Goal: Task Accomplishment & Management: Use online tool/utility

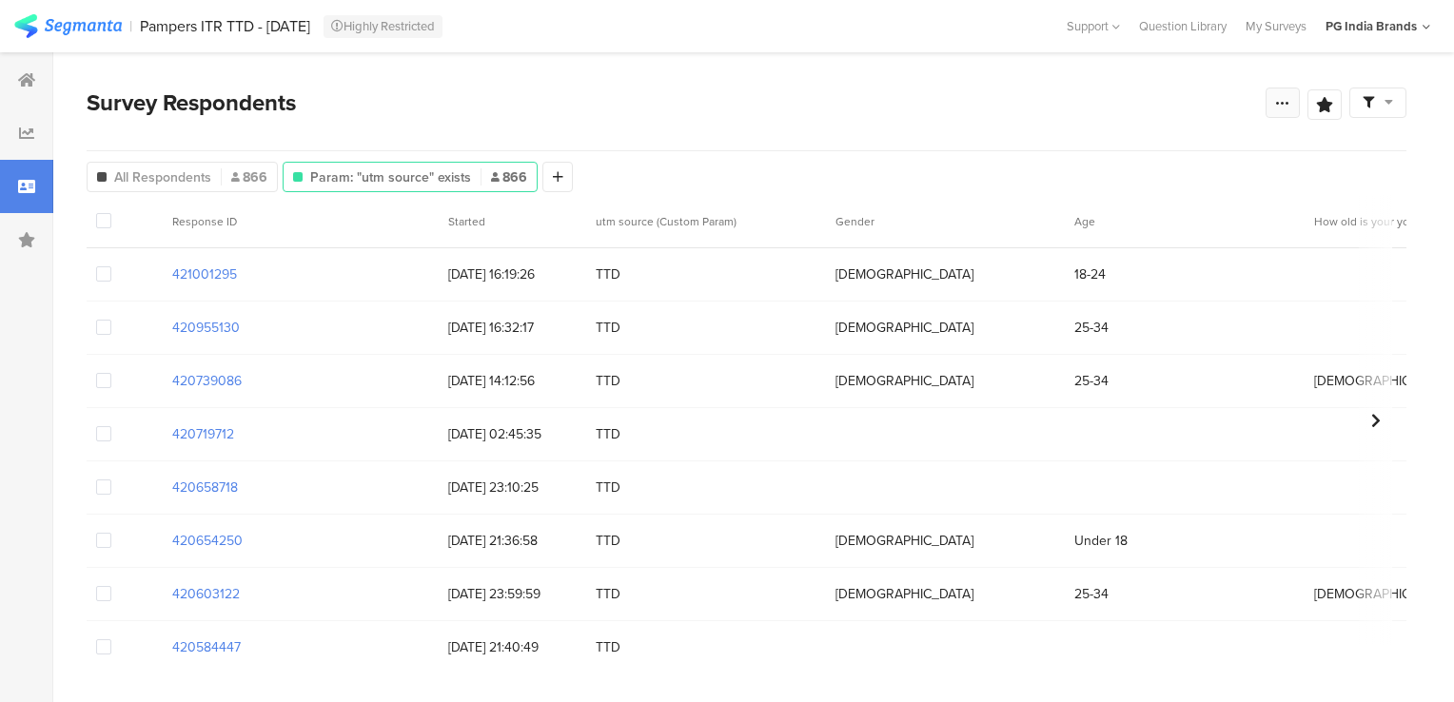
click at [1273, 100] on div at bounding box center [1283, 103] width 34 height 30
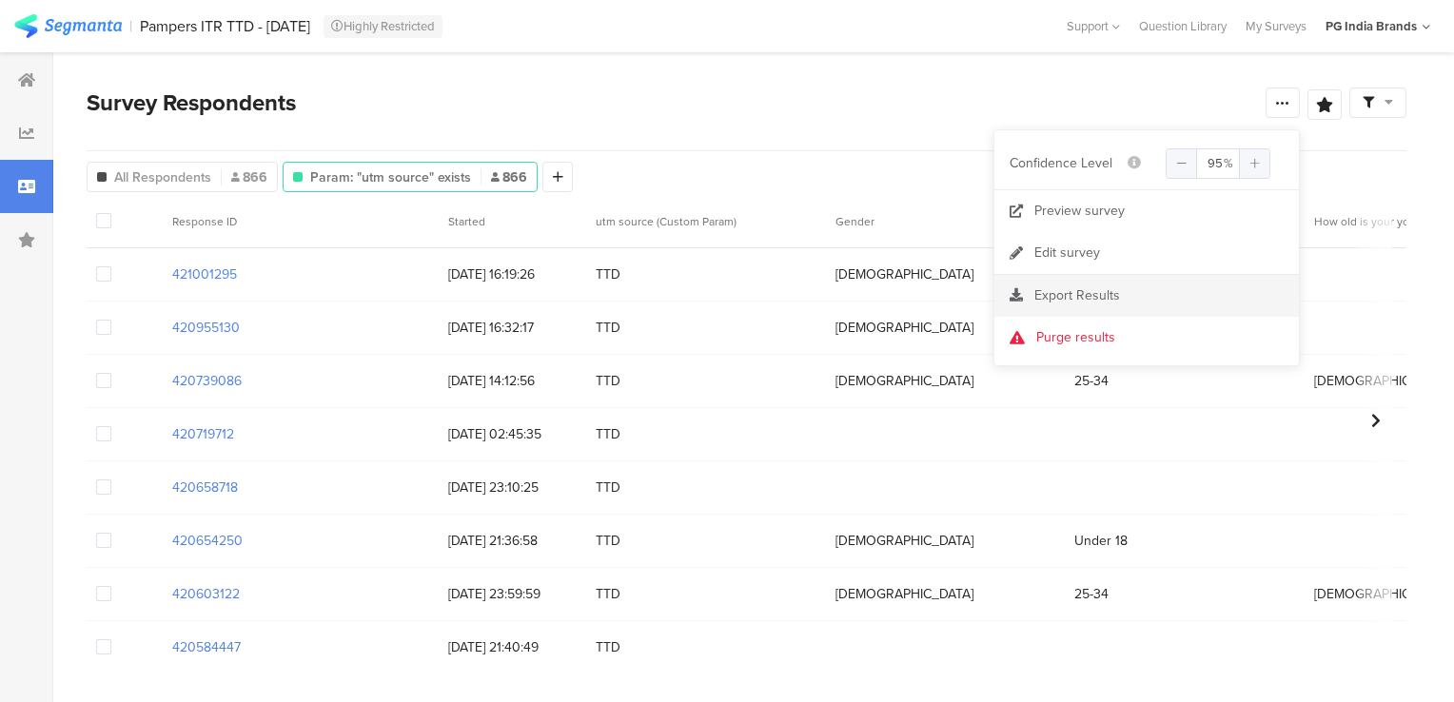
click at [1071, 286] on span "Export Results" at bounding box center [1078, 296] width 86 height 20
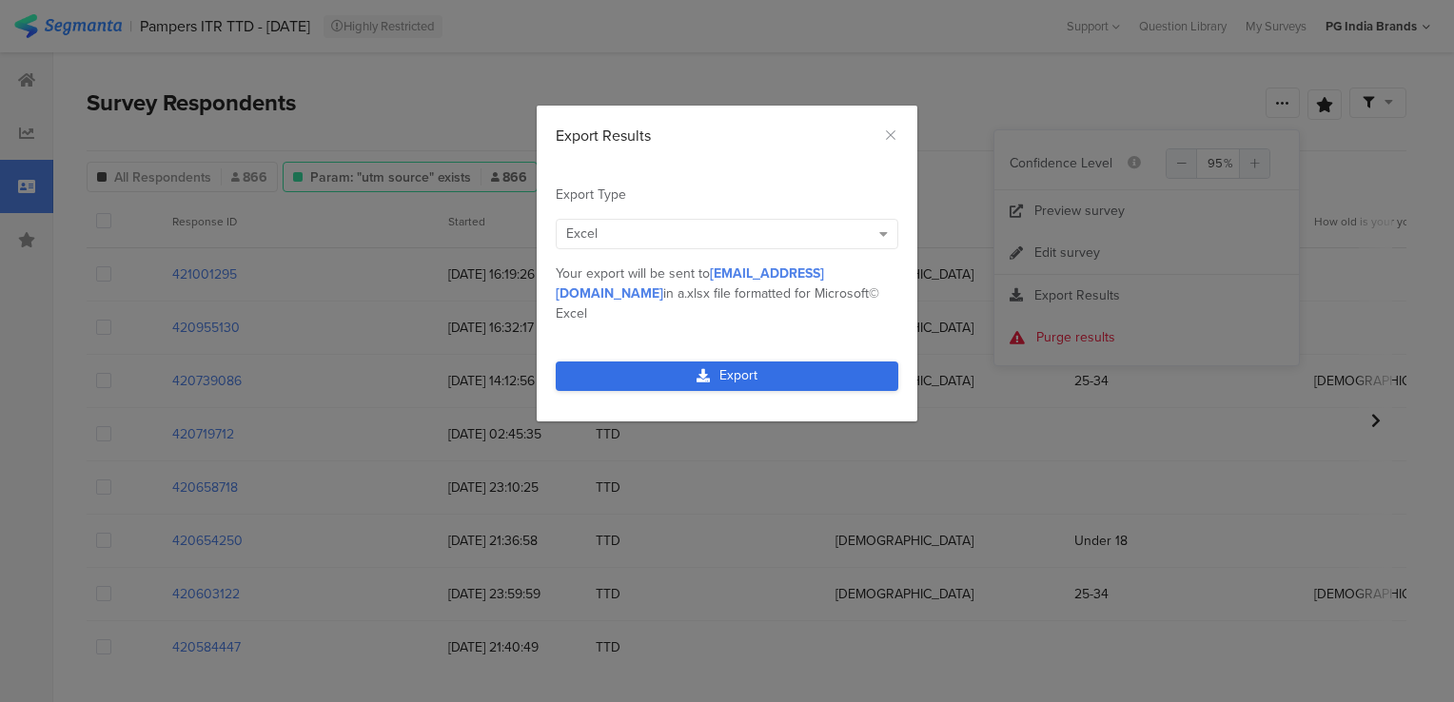
click at [746, 362] on link "Export" at bounding box center [727, 377] width 343 height 30
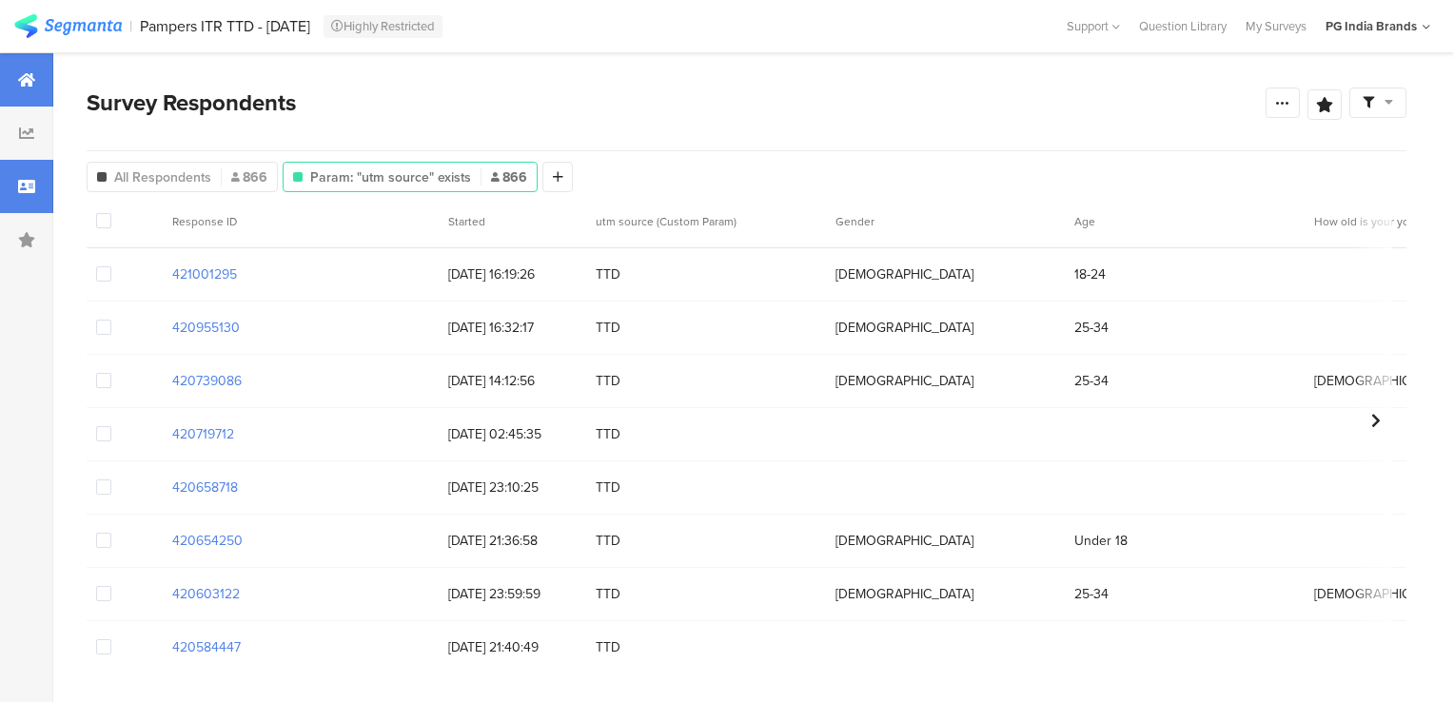
click at [30, 83] on icon at bounding box center [26, 79] width 17 height 15
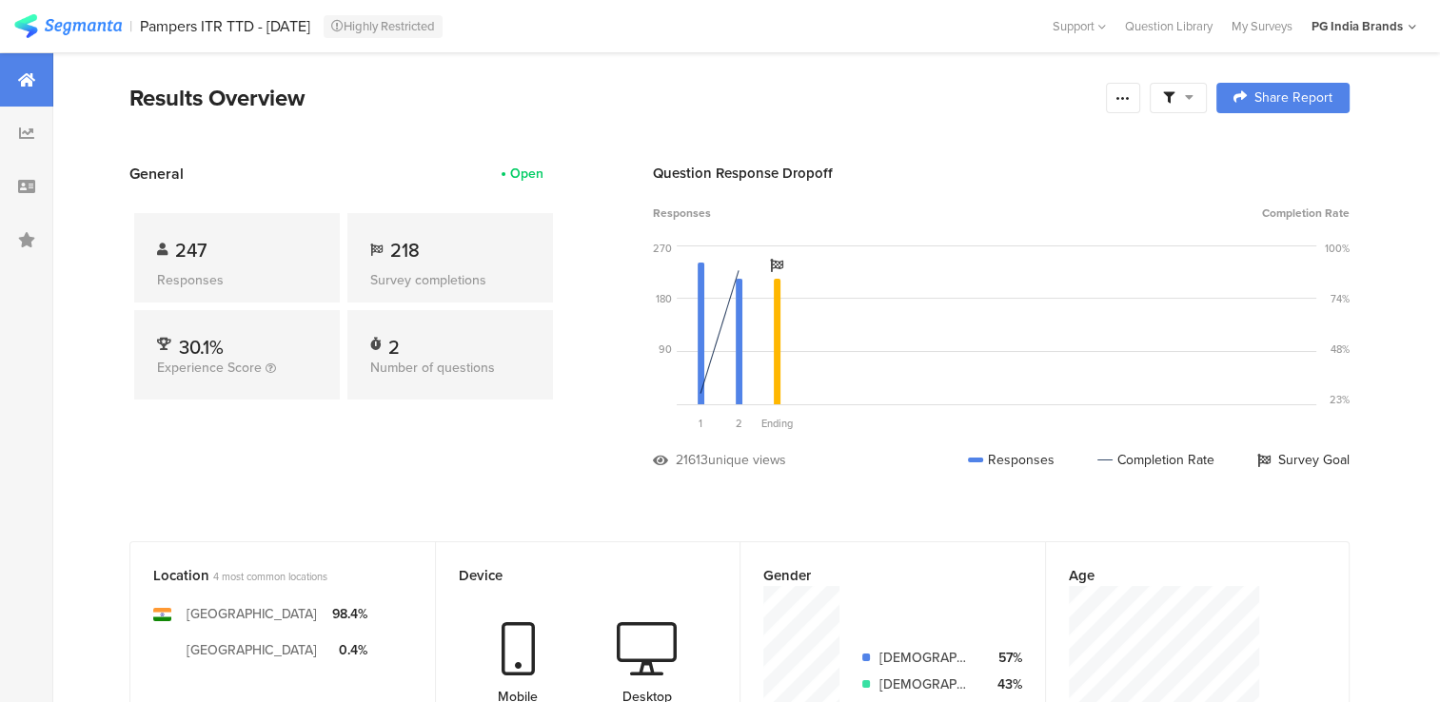
click at [1327, 23] on div "PG India Brands" at bounding box center [1357, 26] width 91 height 18
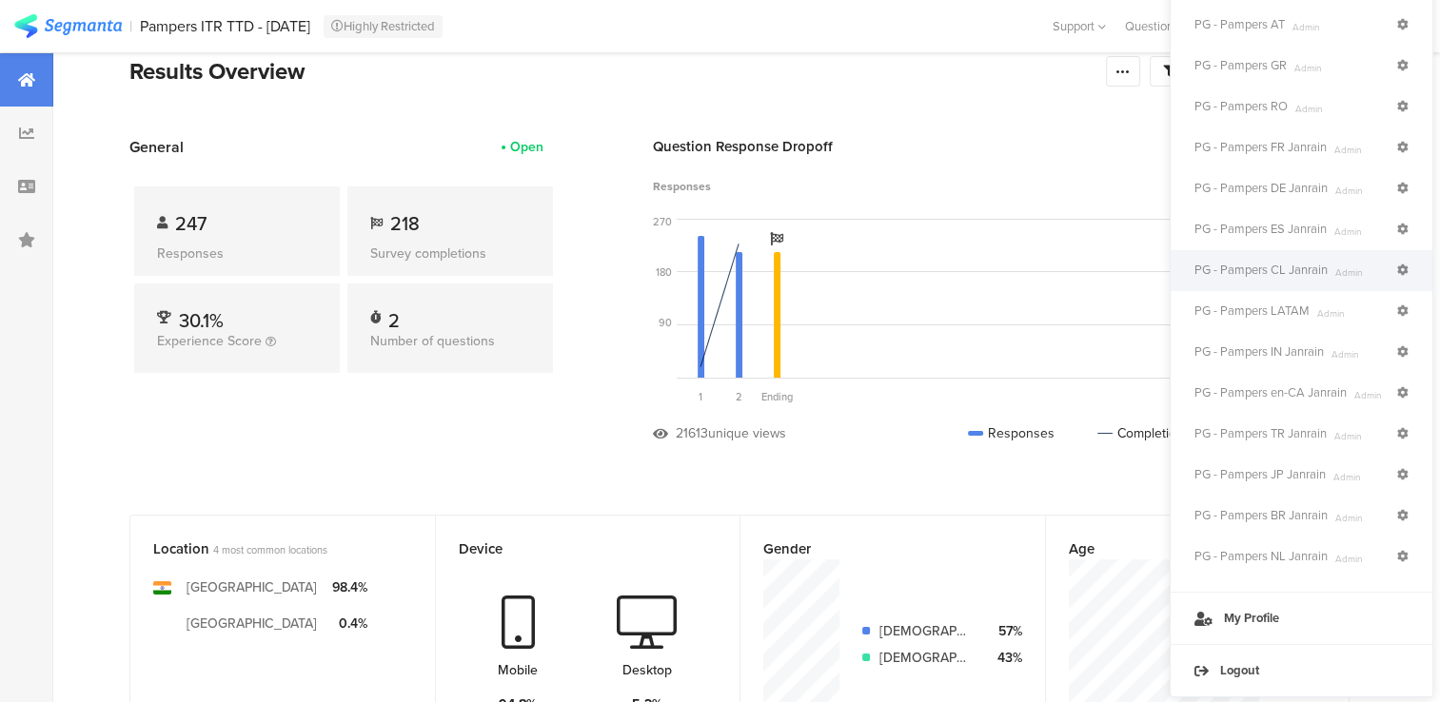
scroll to position [29, 0]
drag, startPoint x: 1437, startPoint y: 338, endPoint x: 1439, endPoint y: 267, distance: 70.5
click at [1440, 280] on html "You are using an unsupported version of Internet Explorer. Unsupported browsers…" at bounding box center [720, 322] width 1440 height 702
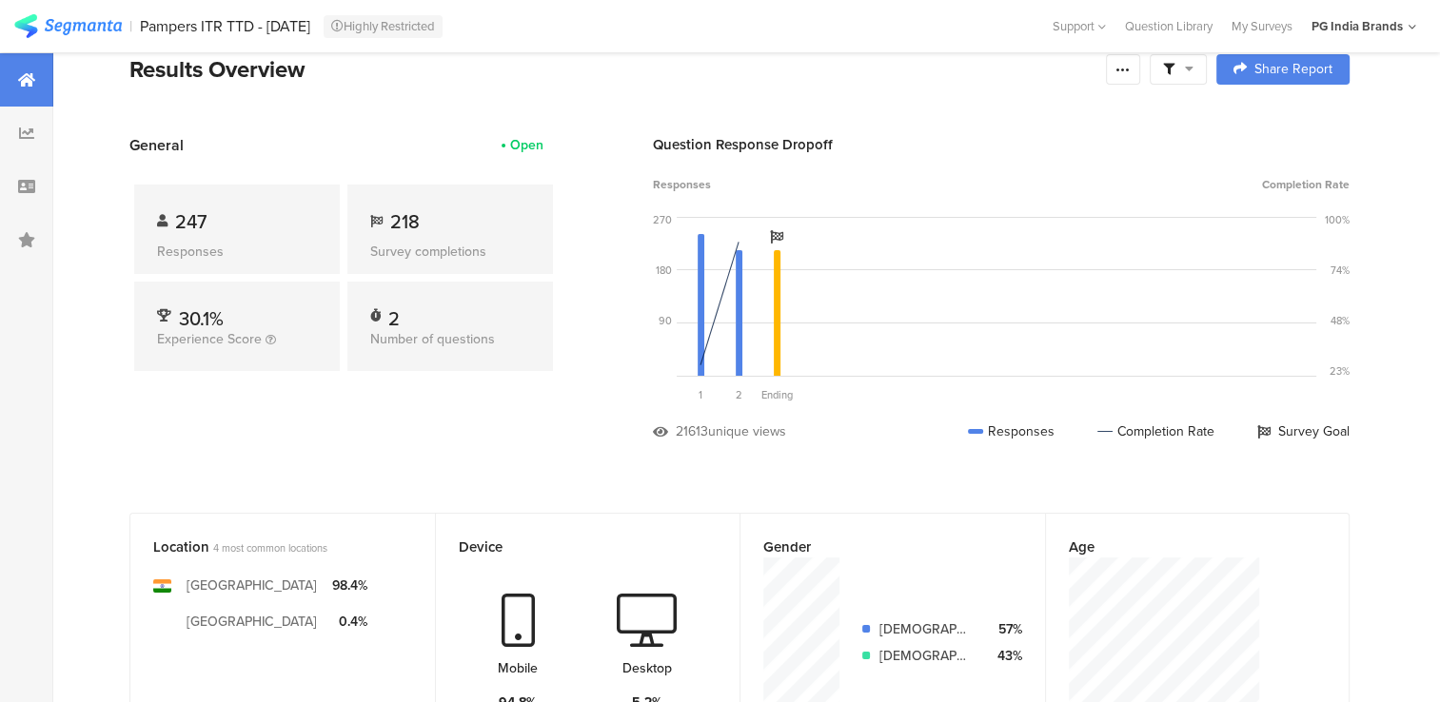
drag, startPoint x: 1439, startPoint y: 267, endPoint x: 1364, endPoint y: 37, distance: 242.3
click at [1364, 37] on div "PG India Brands" at bounding box center [1364, 26] width 105 height 30
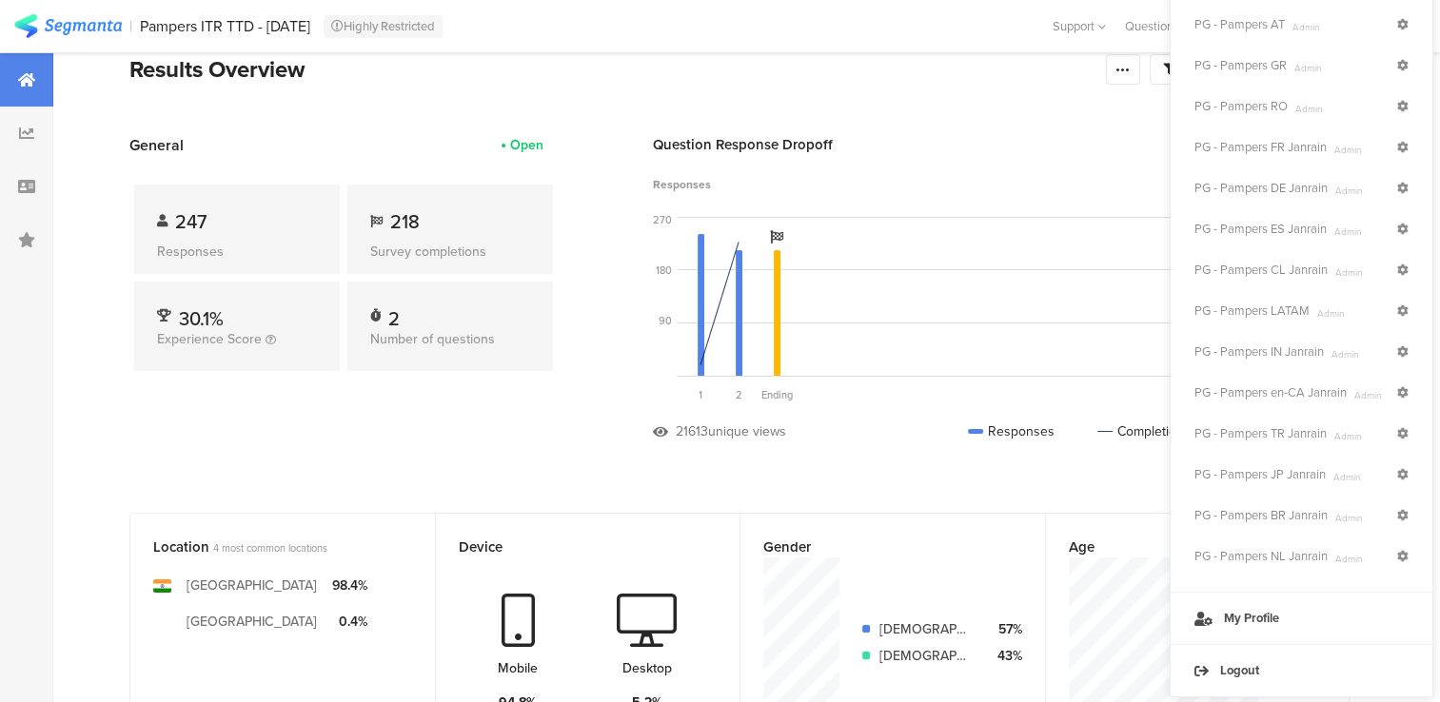
click at [938, 89] on section "Results Overview Confidence Level 95 % Preview survey Edit survey Export Result…" at bounding box center [739, 93] width 1372 height 82
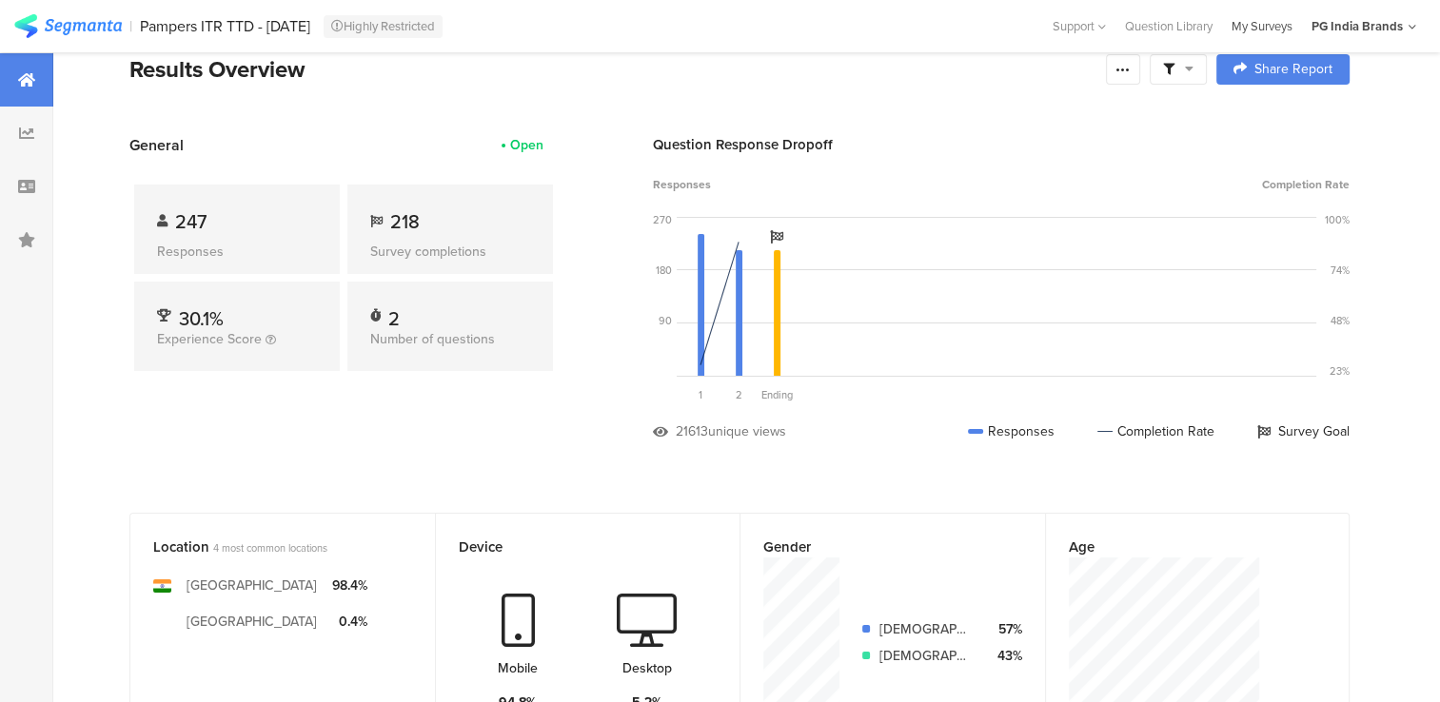
click at [1256, 23] on div "My Surveys" at bounding box center [1262, 26] width 80 height 18
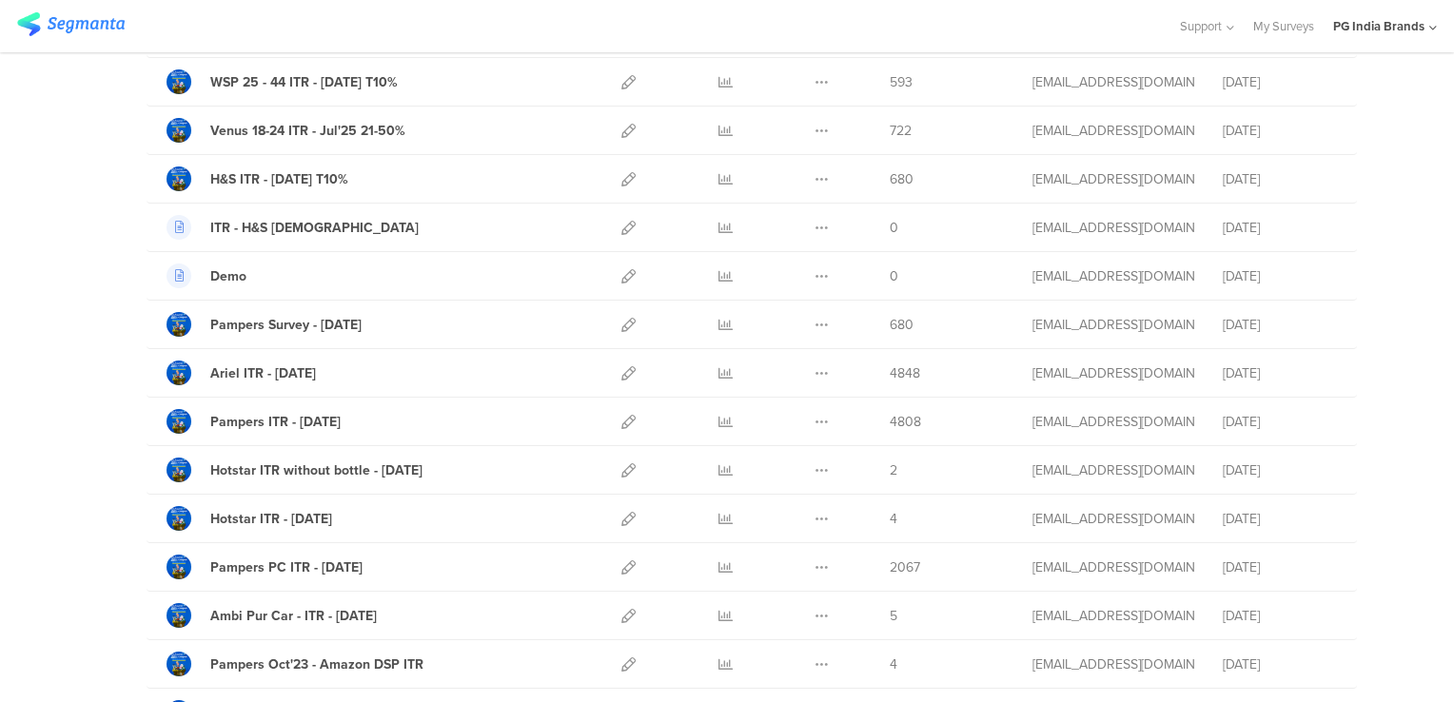
scroll to position [731, 0]
click at [719, 414] on icon at bounding box center [726, 421] width 14 height 14
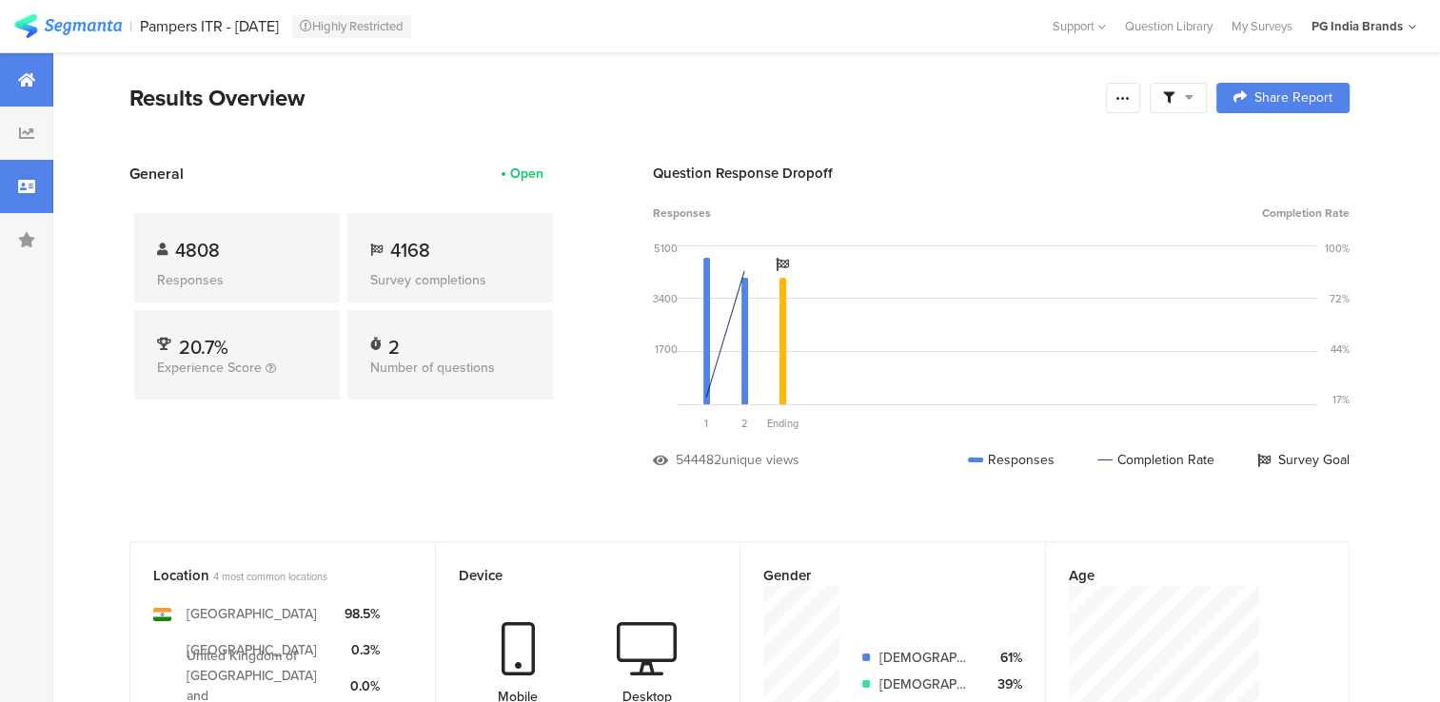
click at [32, 200] on div at bounding box center [26, 186] width 53 height 53
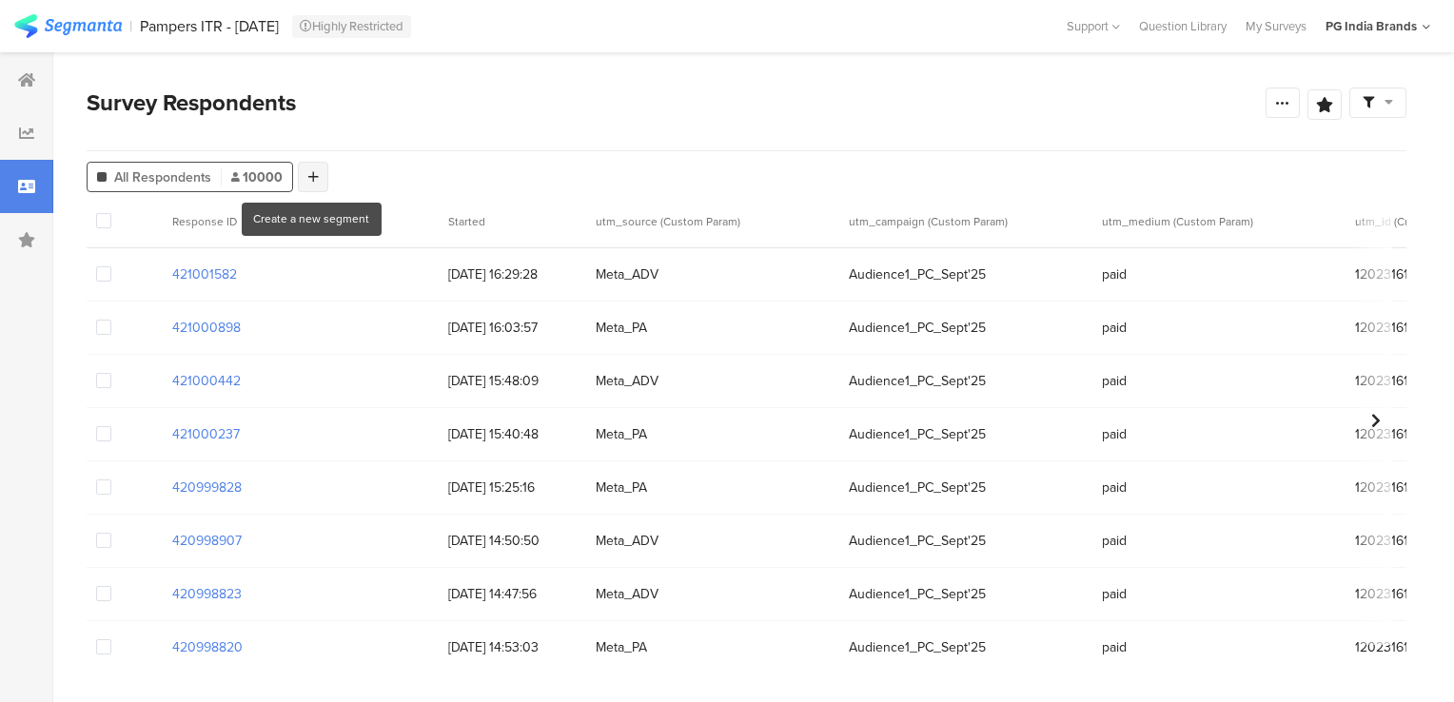
click at [315, 183] on icon at bounding box center [313, 176] width 10 height 13
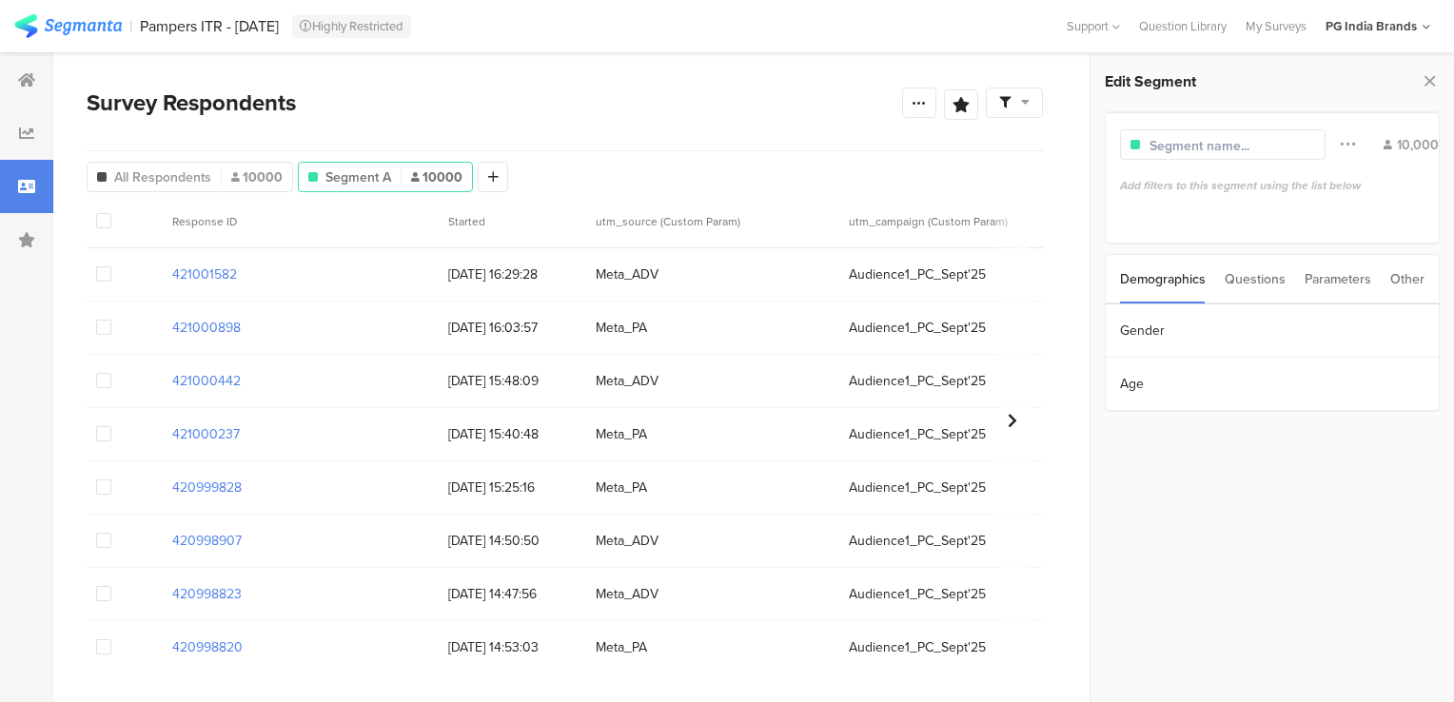
click at [1333, 287] on div "Parameters" at bounding box center [1338, 279] width 67 height 49
click at [1184, 337] on section "utm_source" at bounding box center [1272, 331] width 333 height 53
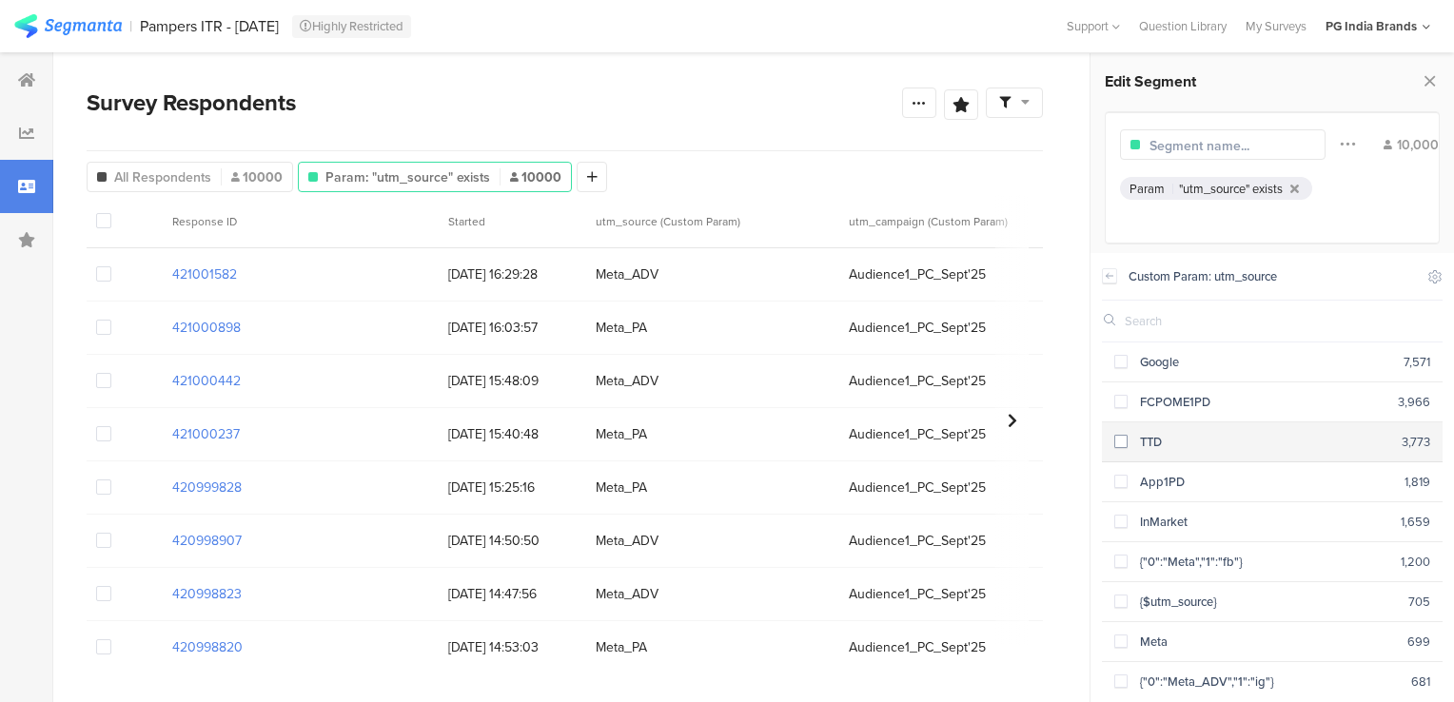
click at [1124, 437] on span at bounding box center [1121, 441] width 13 height 13
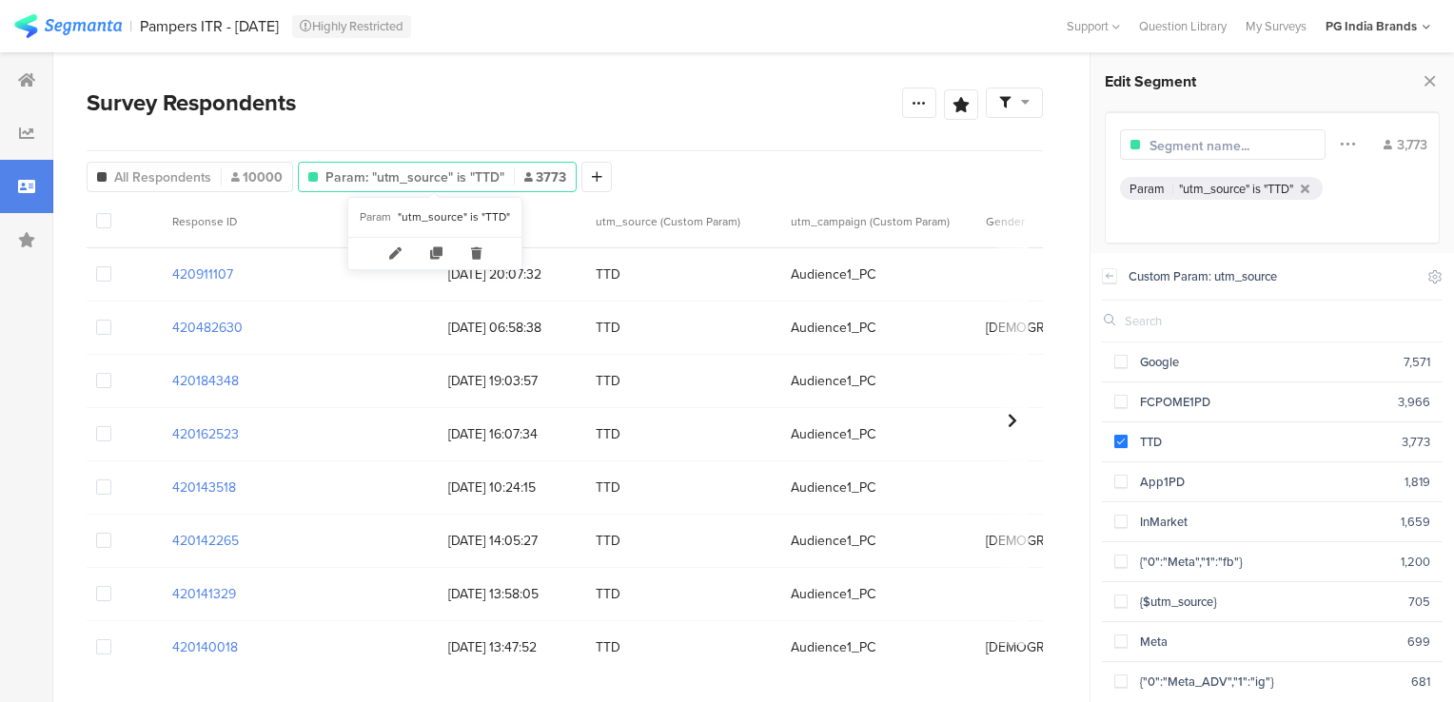
click at [555, 177] on span "3773" at bounding box center [545, 178] width 42 height 20
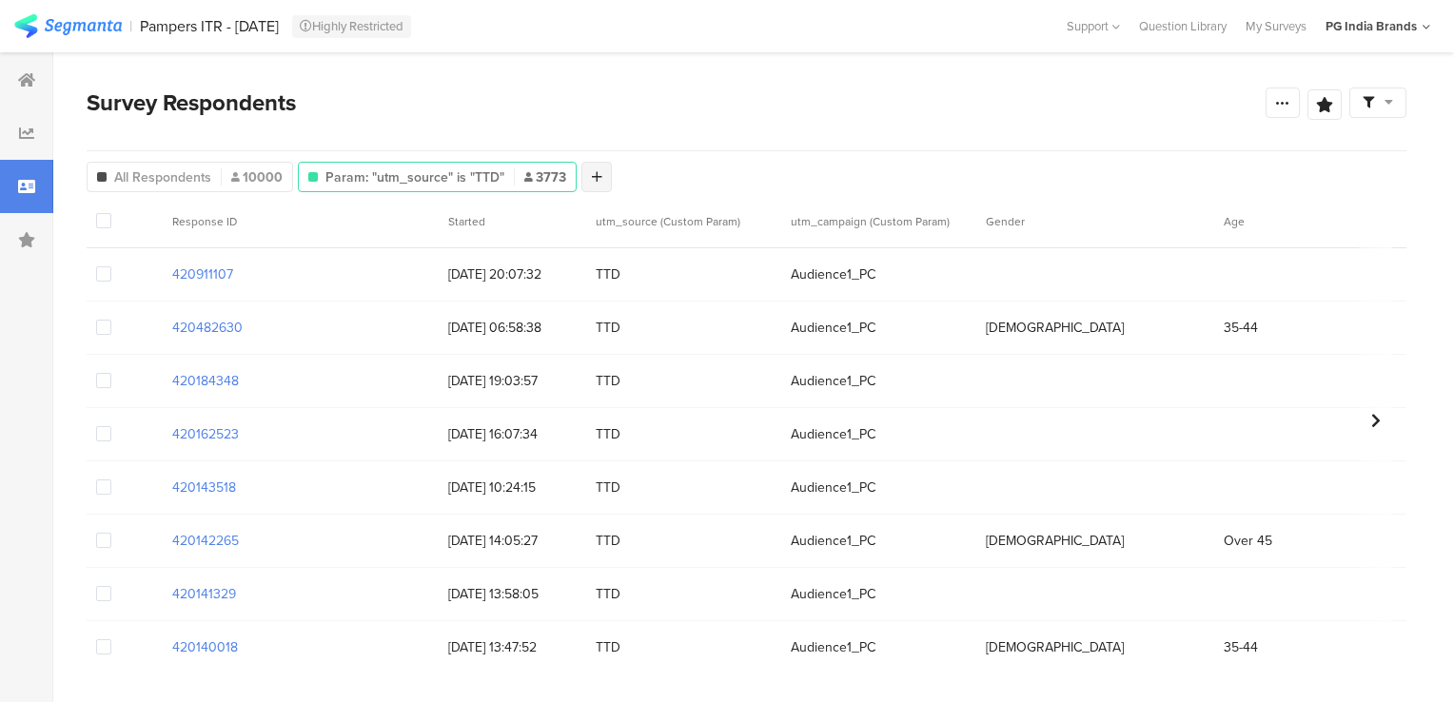
click at [582, 177] on div at bounding box center [597, 177] width 30 height 30
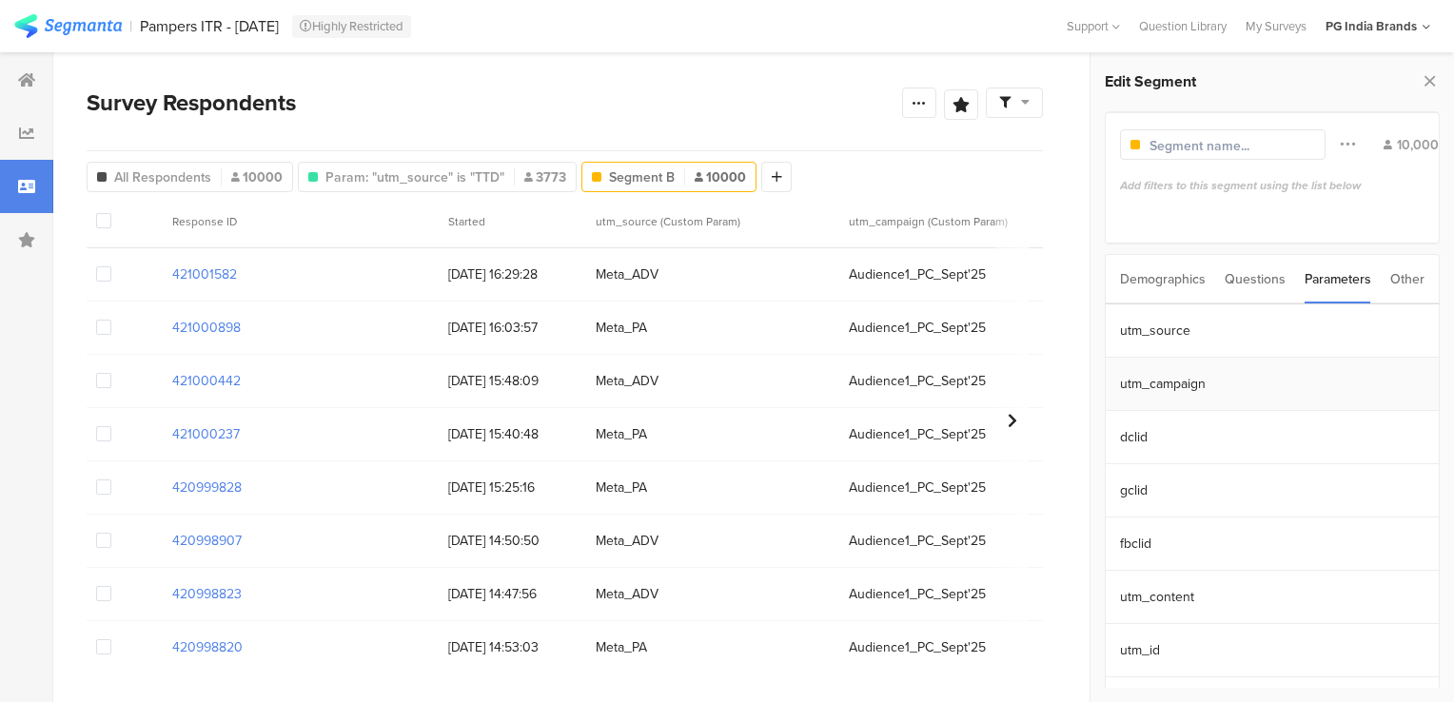
click at [1183, 389] on section "utm_campaign" at bounding box center [1272, 384] width 333 height 53
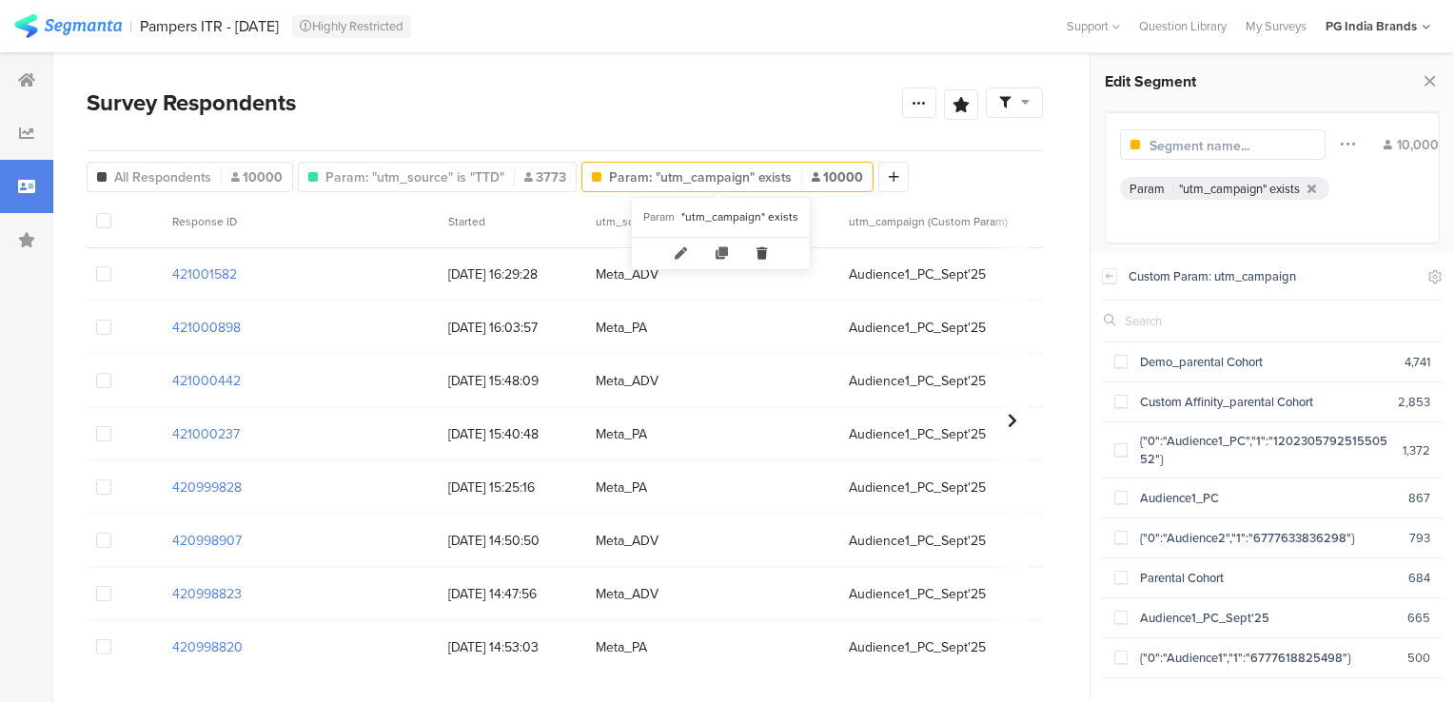
click at [761, 255] on icon at bounding box center [761, 253] width 39 height 31
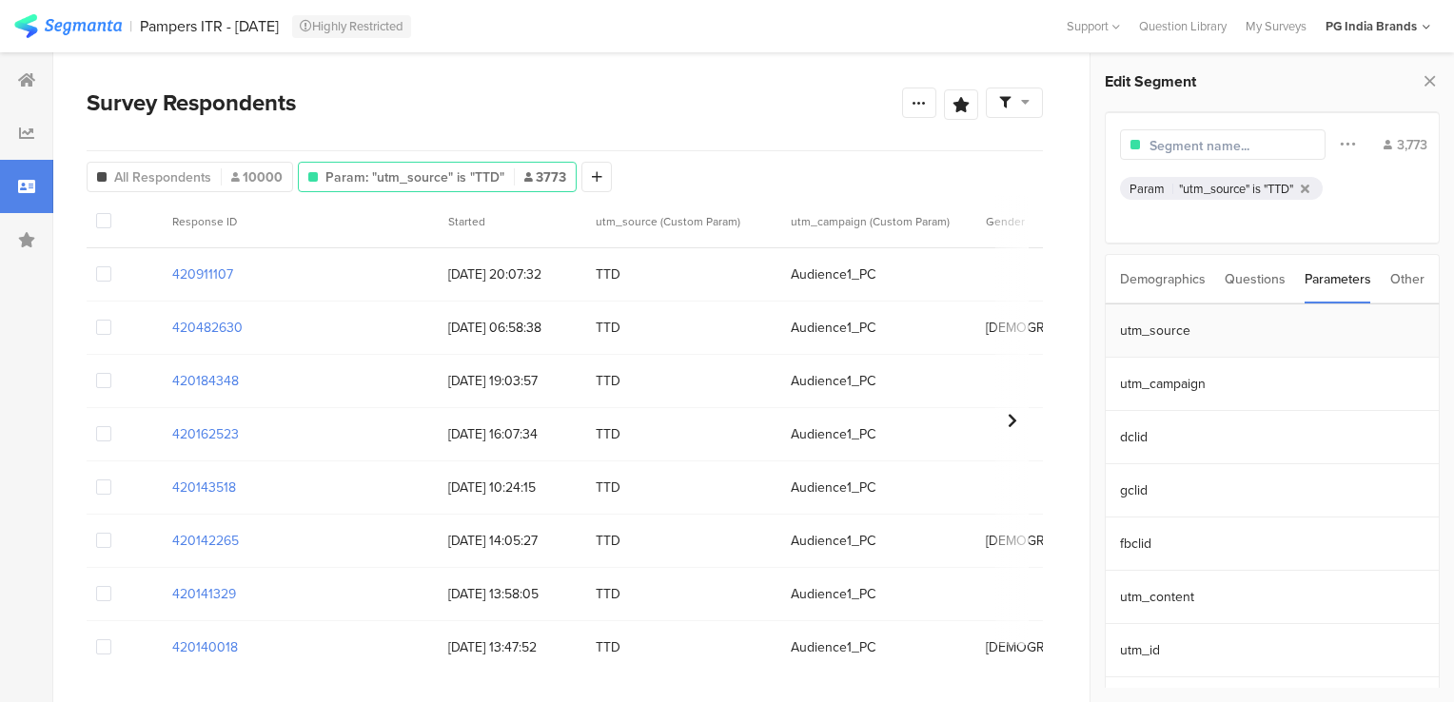
click at [1209, 324] on section "utm_source" at bounding box center [1272, 331] width 333 height 53
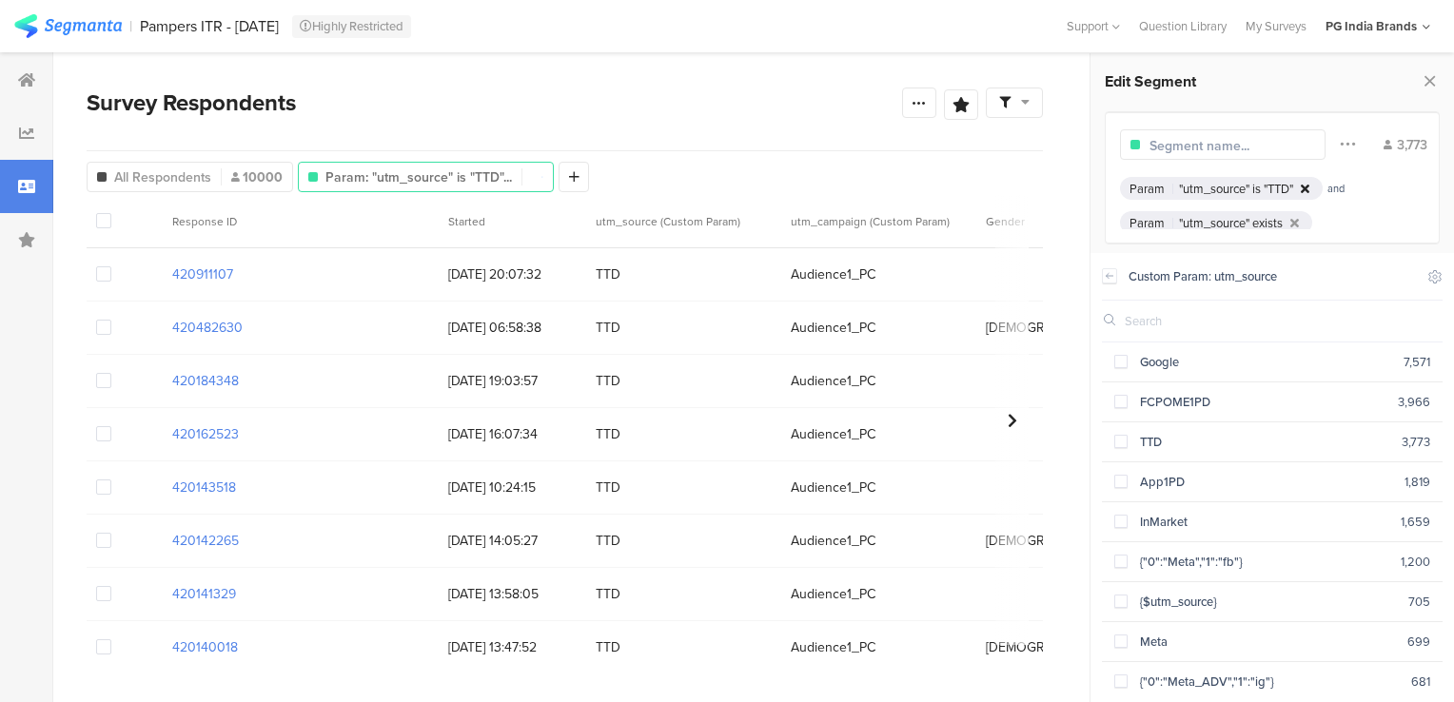
click at [1310, 183] on icon at bounding box center [1305, 189] width 9 height 12
click at [1119, 444] on span at bounding box center [1121, 441] width 13 height 13
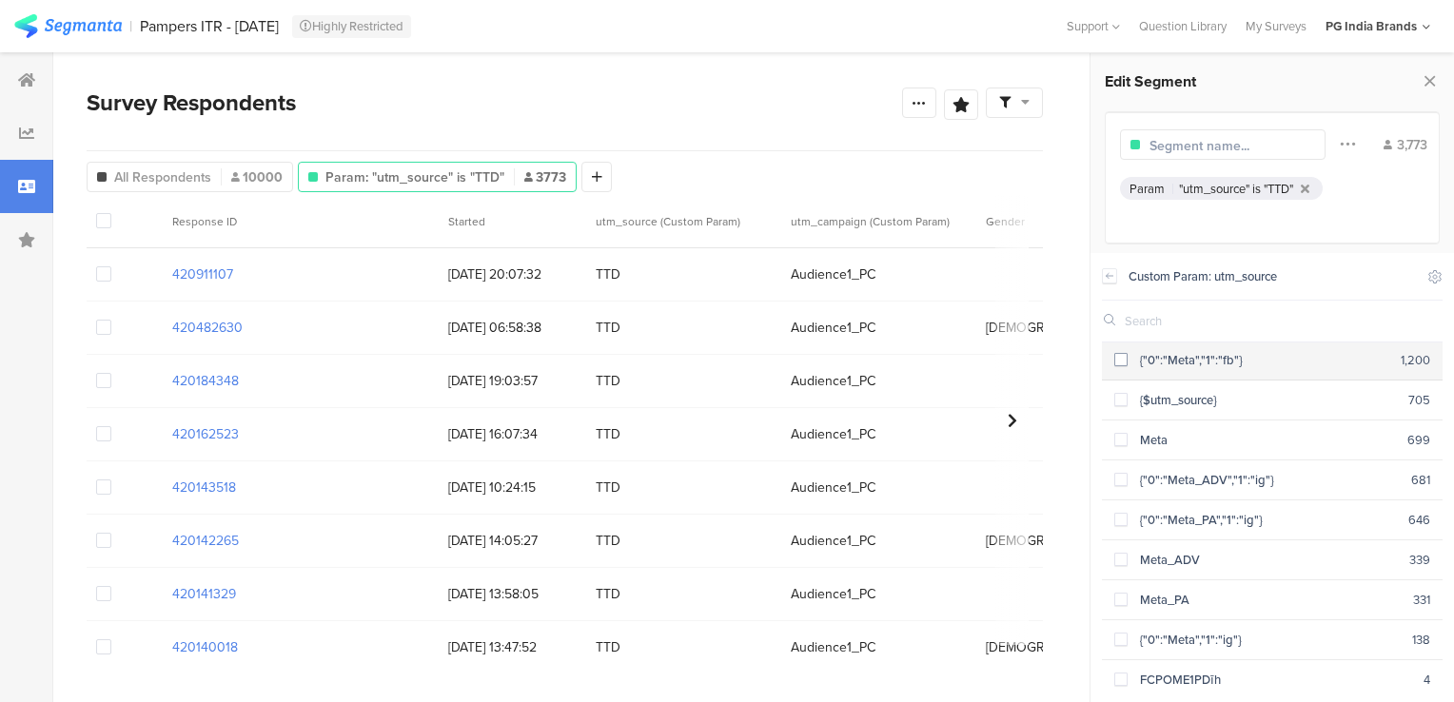
scroll to position [217, 0]
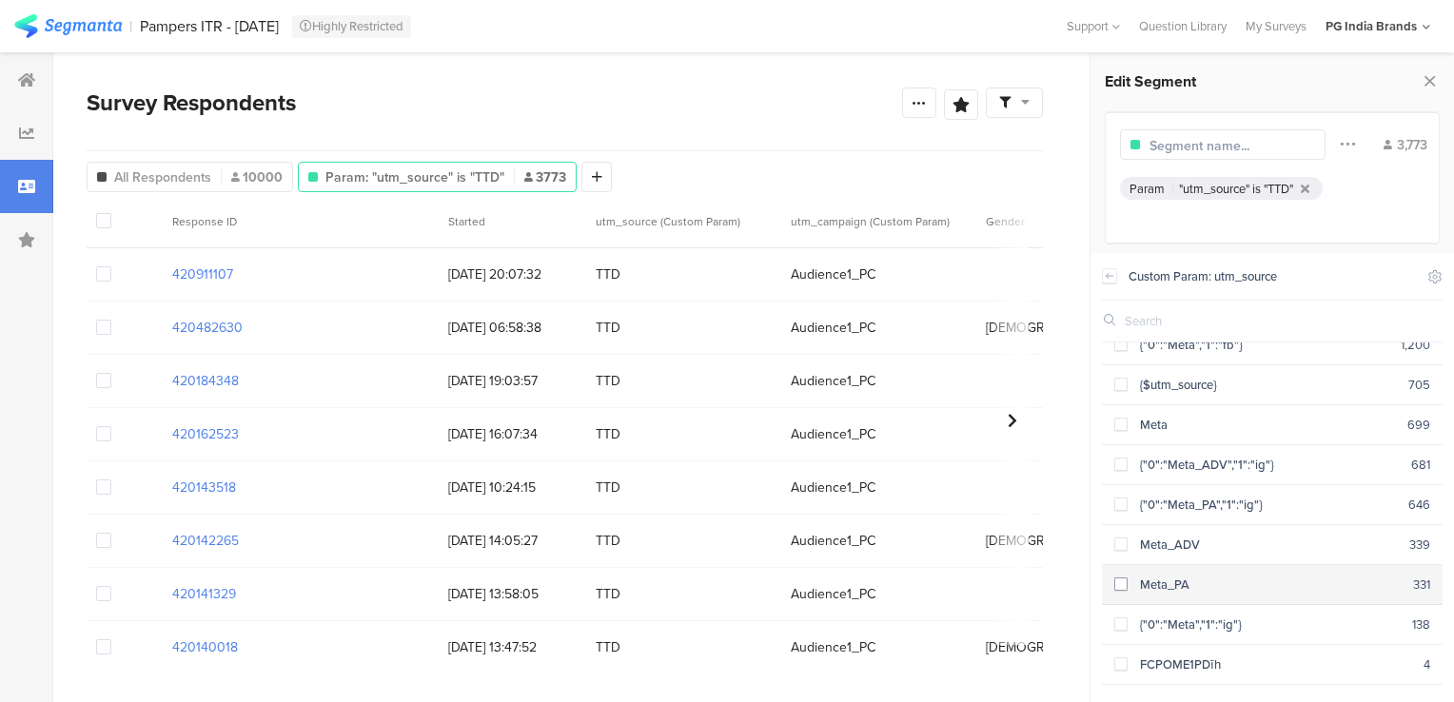
click at [1119, 578] on span at bounding box center [1121, 584] width 13 height 13
click at [1116, 538] on span at bounding box center [1121, 544] width 13 height 13
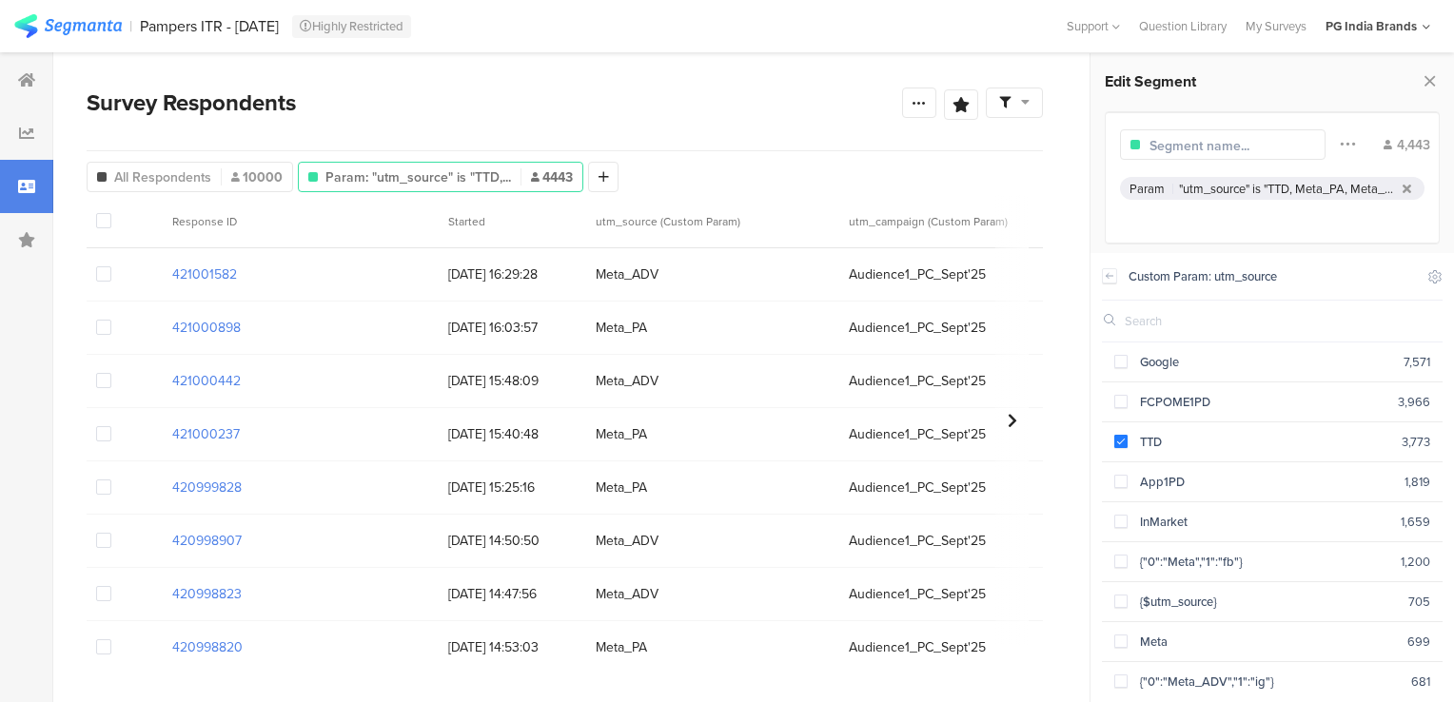
click at [1108, 284] on div at bounding box center [1109, 276] width 15 height 46
click at [1108, 273] on icon at bounding box center [1110, 275] width 7 height 5
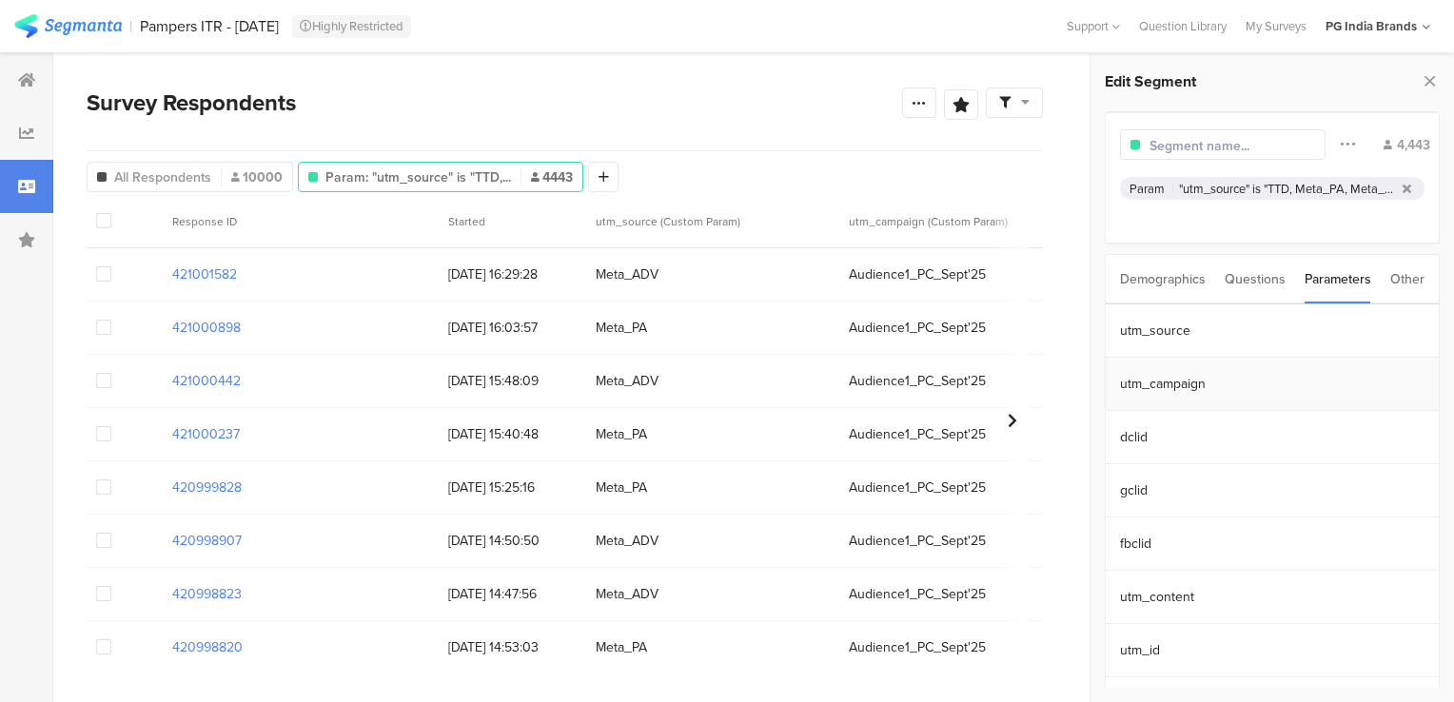
click at [1173, 380] on section "utm_campaign" at bounding box center [1272, 384] width 333 height 53
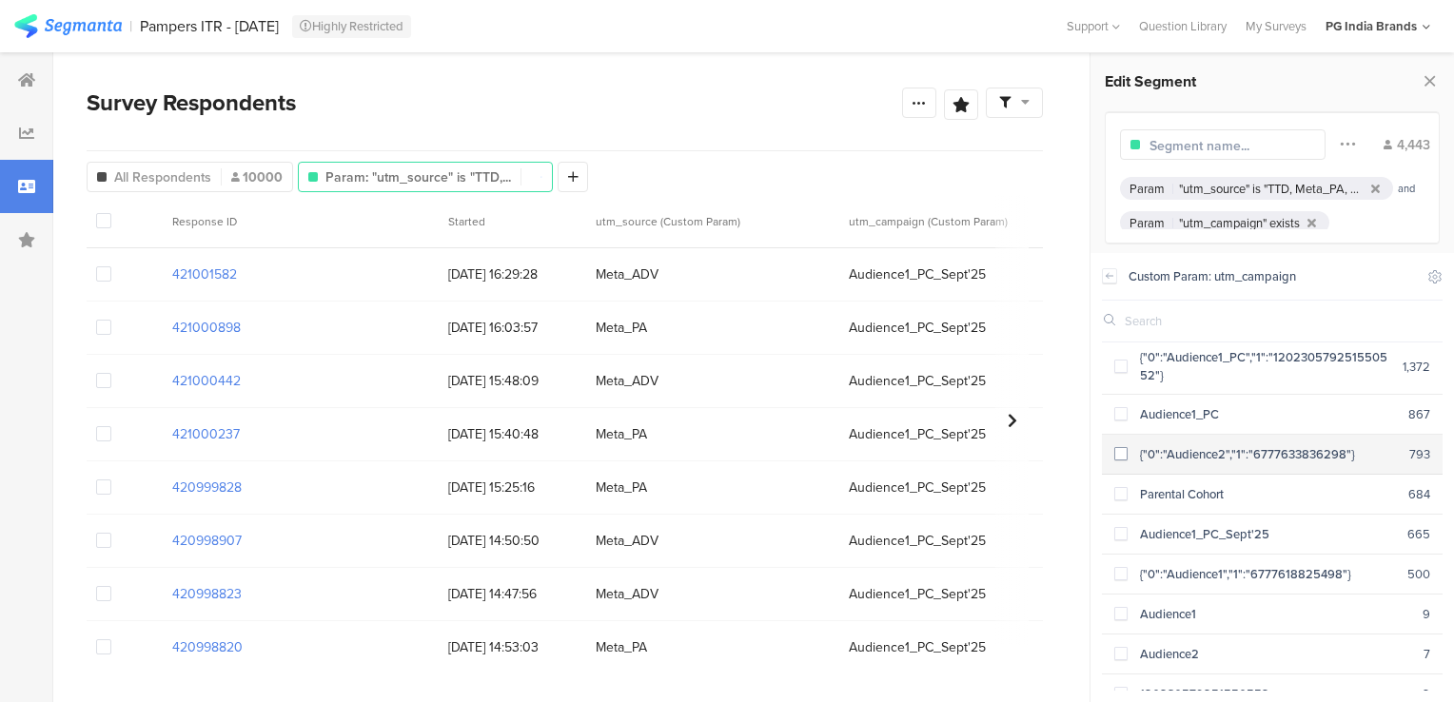
scroll to position [86, 0]
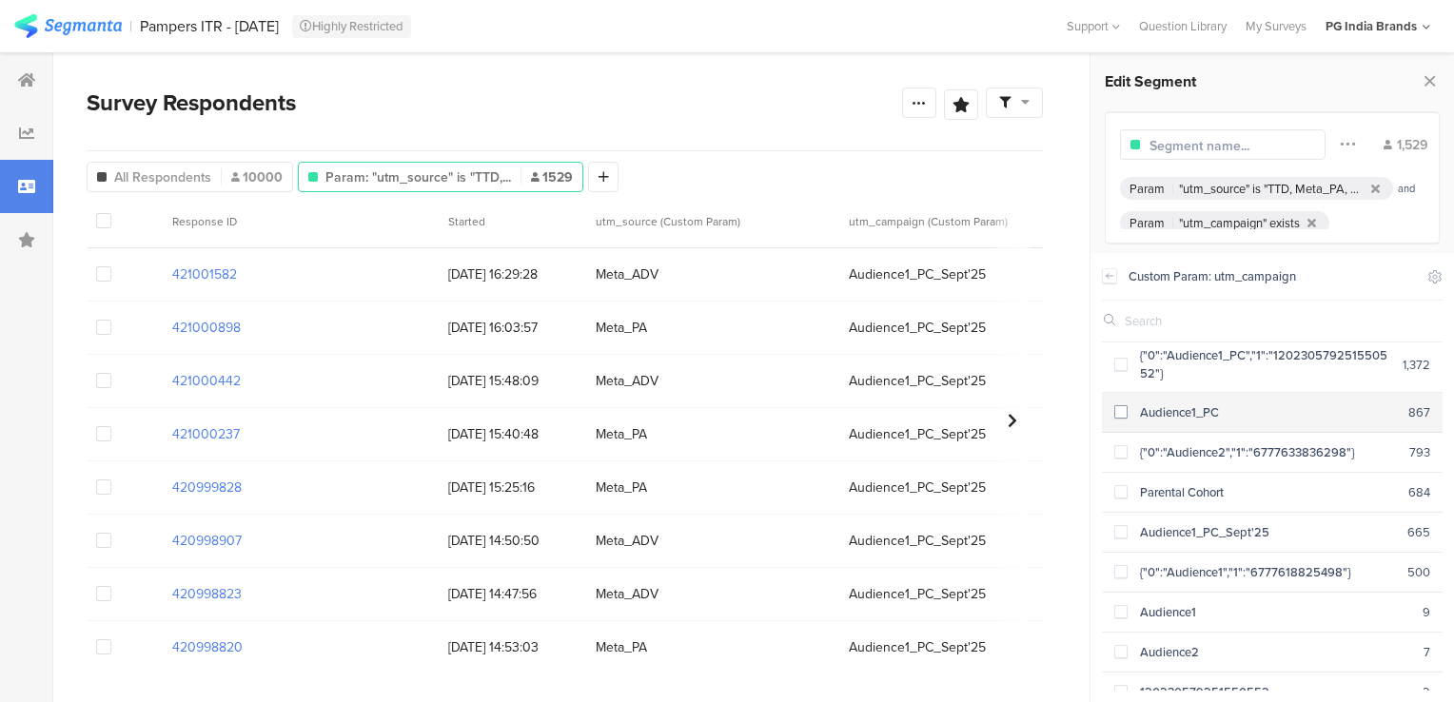
click at [1121, 410] on span at bounding box center [1121, 411] width 13 height 13
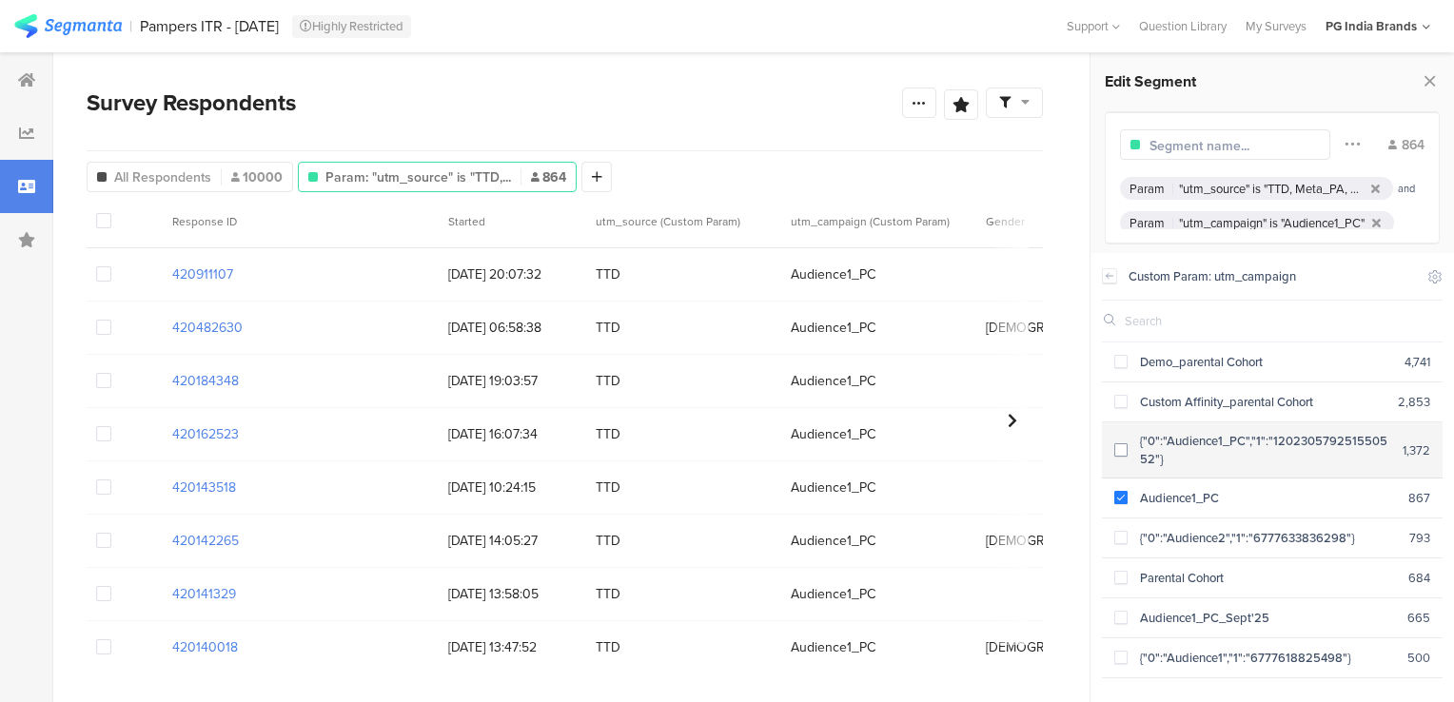
click at [1124, 445] on span at bounding box center [1121, 450] width 13 height 13
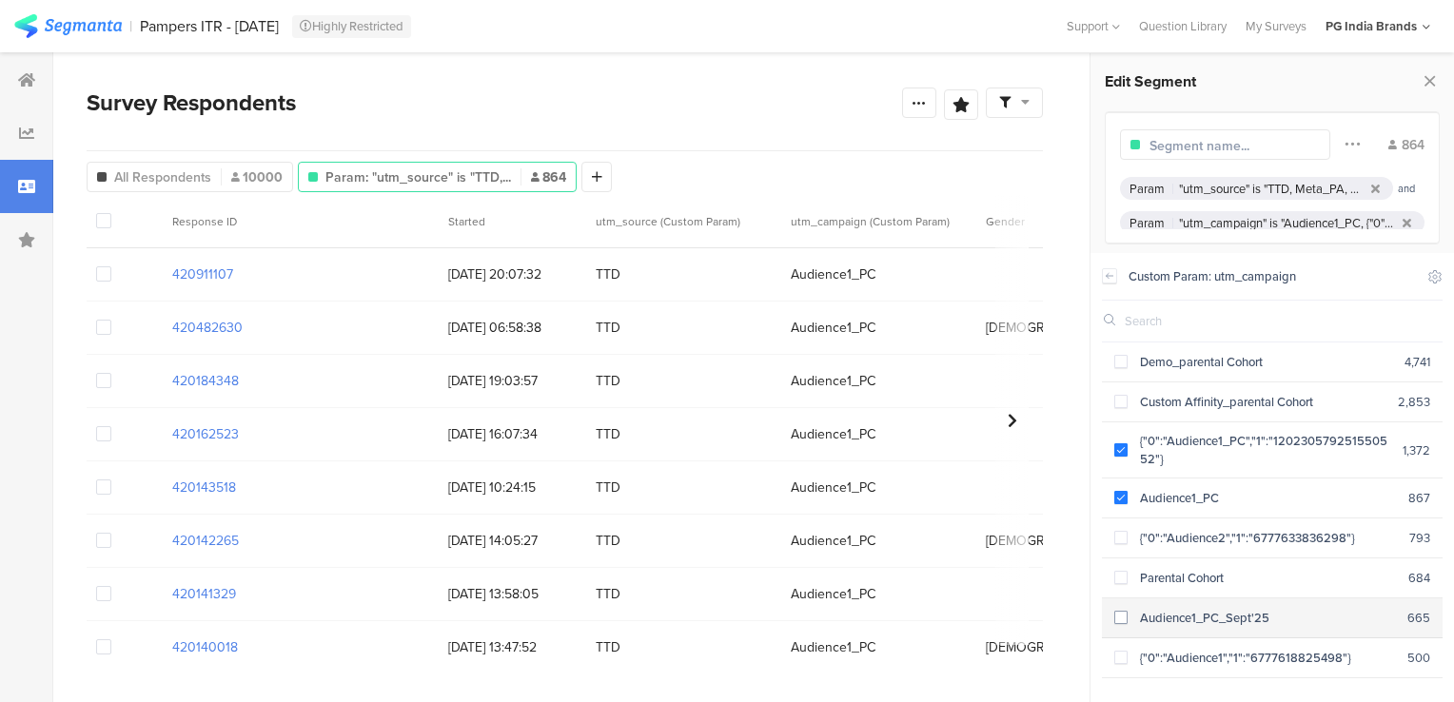
click at [1122, 613] on span at bounding box center [1121, 617] width 13 height 13
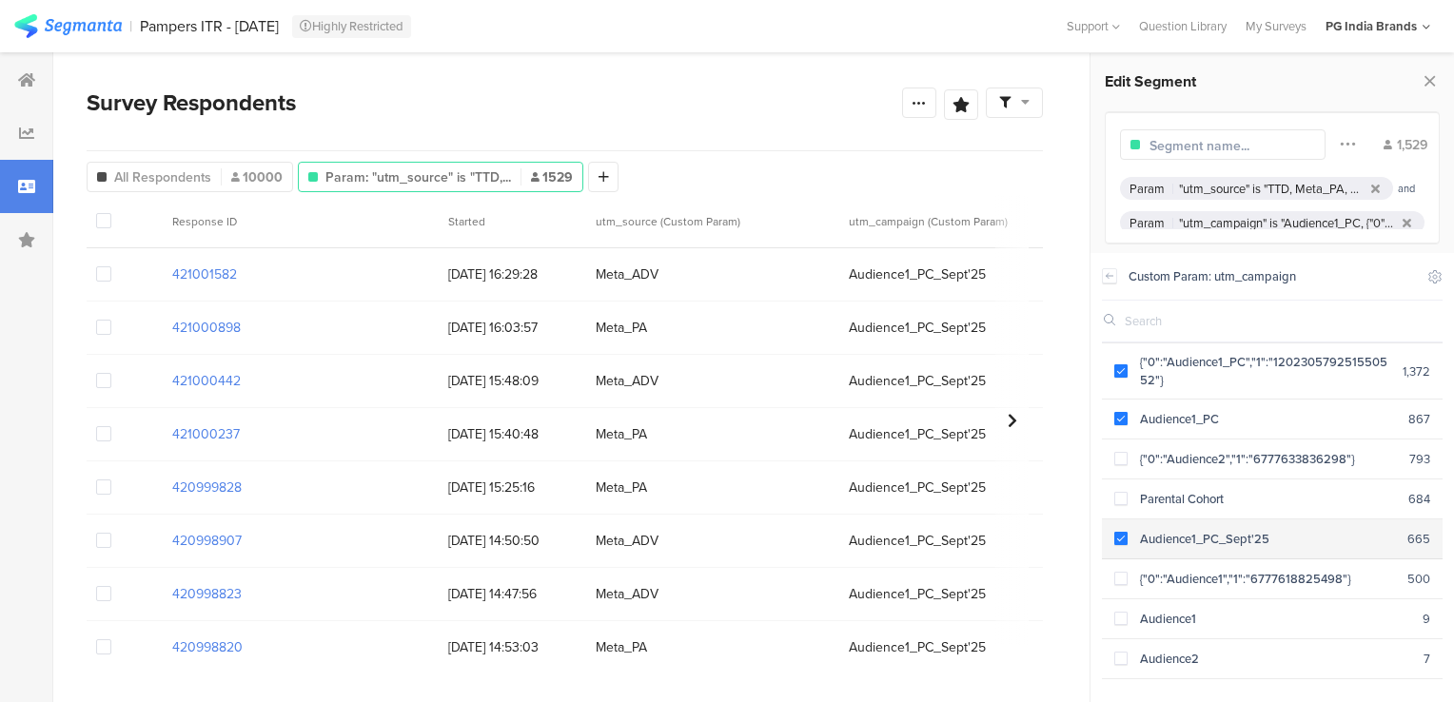
scroll to position [78, 0]
click at [1123, 573] on span at bounding box center [1121, 579] width 13 height 13
click at [1117, 453] on span at bounding box center [1121, 459] width 13 height 13
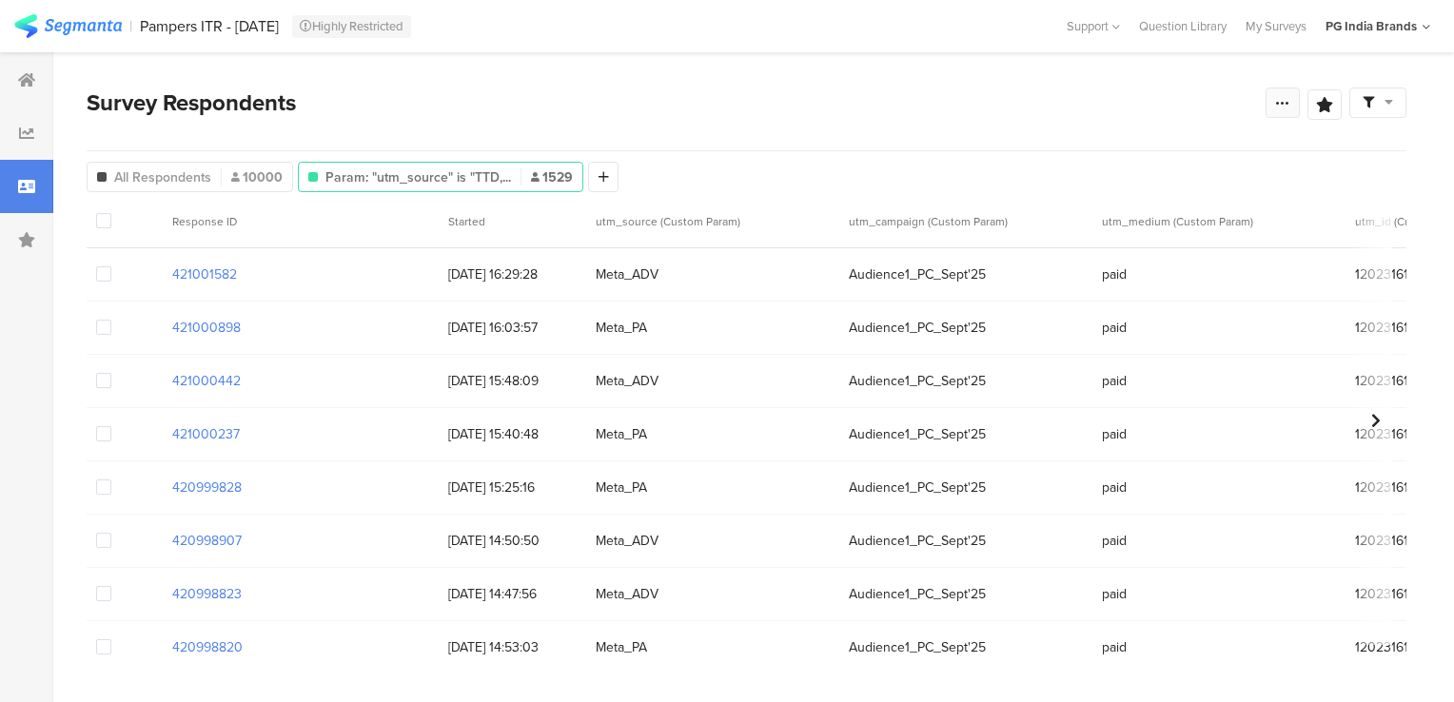
click at [1289, 109] on icon at bounding box center [1282, 102] width 15 height 15
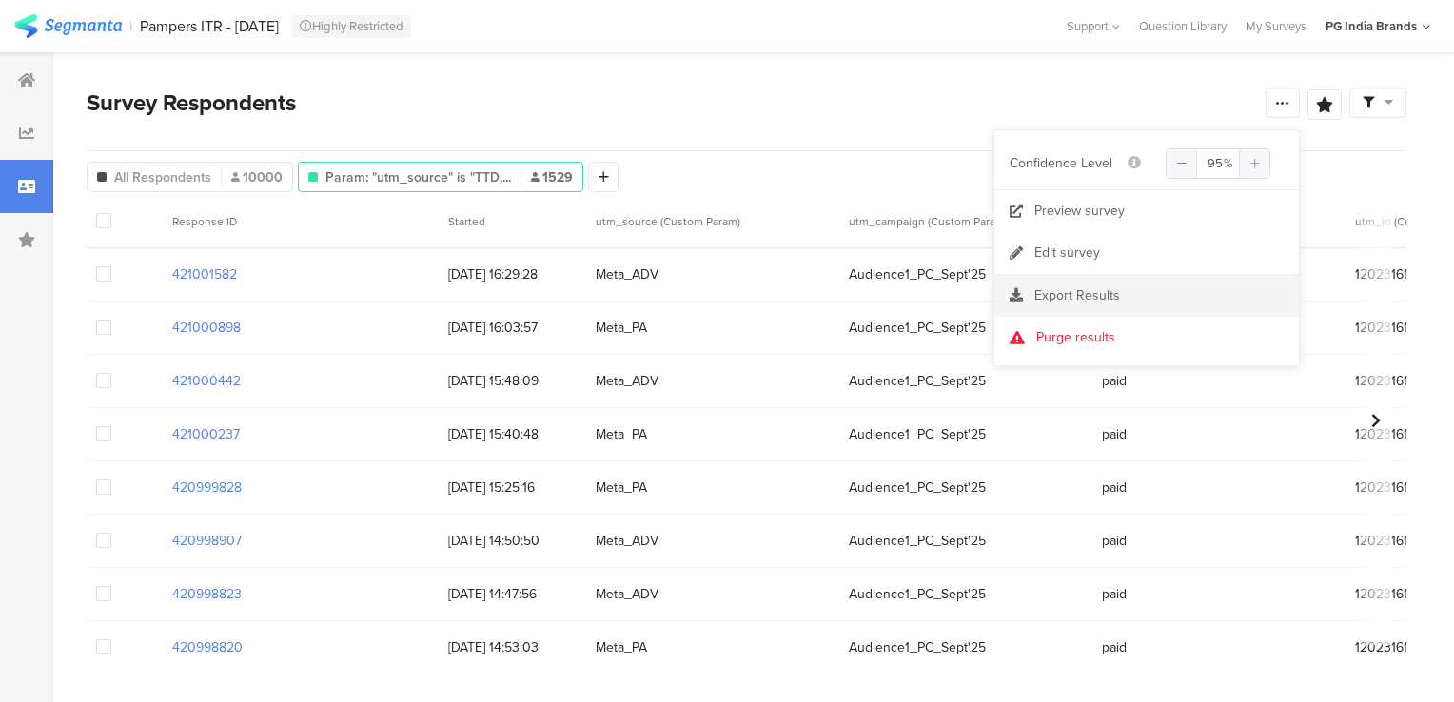
click at [1066, 305] on section "Export Results" at bounding box center [1147, 296] width 305 height 42
click at [1042, 304] on span "Export Results" at bounding box center [1078, 296] width 86 height 20
click at [0, 0] on div "Export Results Export" at bounding box center [0, 0] width 0 height 0
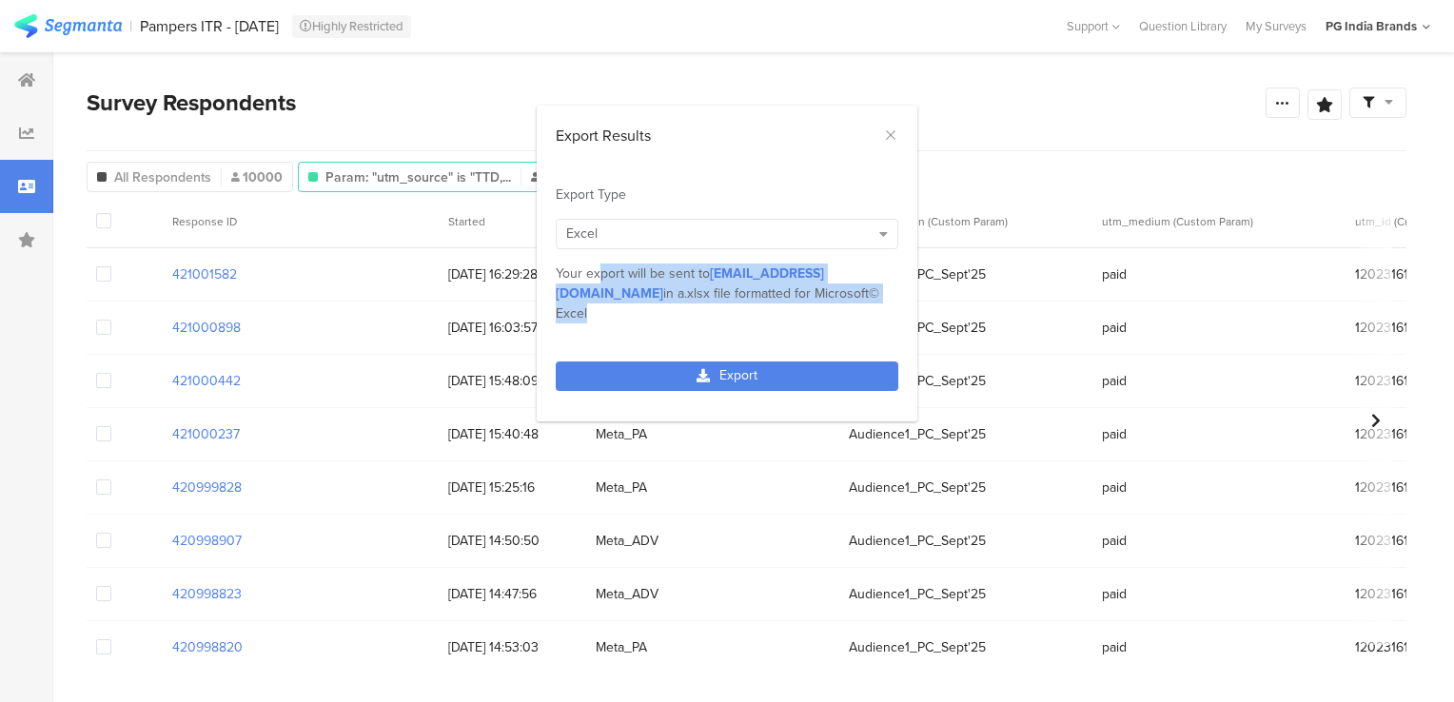
click at [1042, 304] on div "Export Results Export Type Excel Numeric Excel IBM© SPSS Tableau Excel Excel MP…" at bounding box center [727, 351] width 1454 height 702
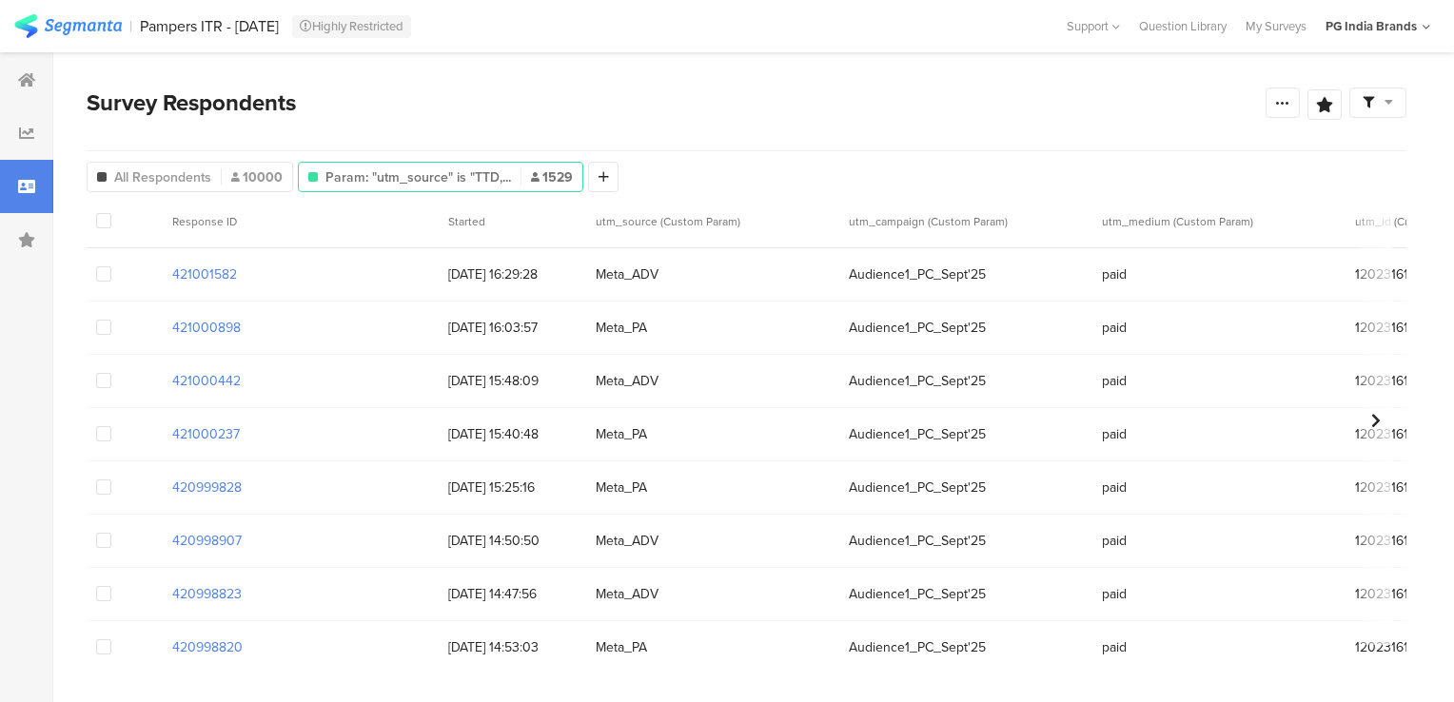
drag, startPoint x: 1042, startPoint y: 304, endPoint x: 1169, endPoint y: 94, distance: 244.7
click at [1169, 94] on div "Survey Respondents" at bounding box center [676, 103] width 1179 height 34
click at [1291, 116] on div at bounding box center [1283, 103] width 34 height 30
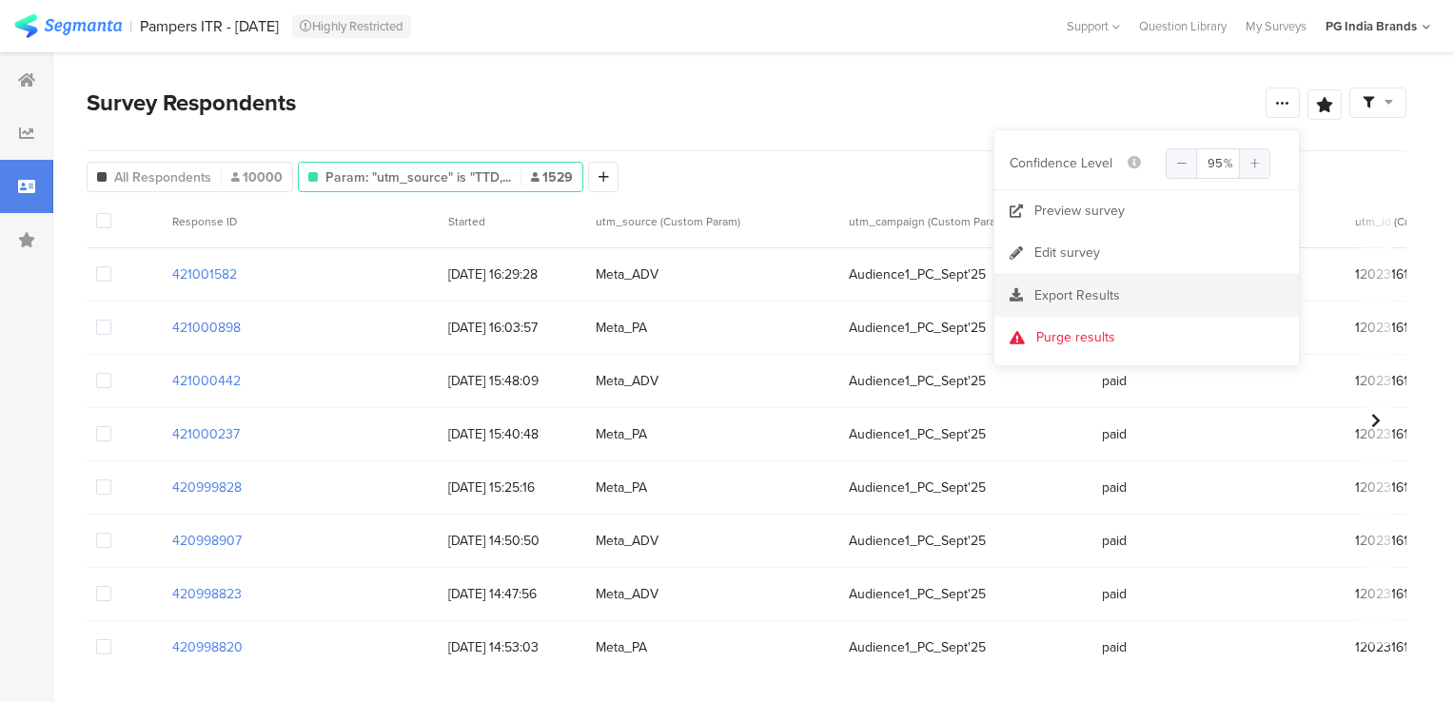
click at [1047, 290] on span "Export Results" at bounding box center [1078, 296] width 86 height 20
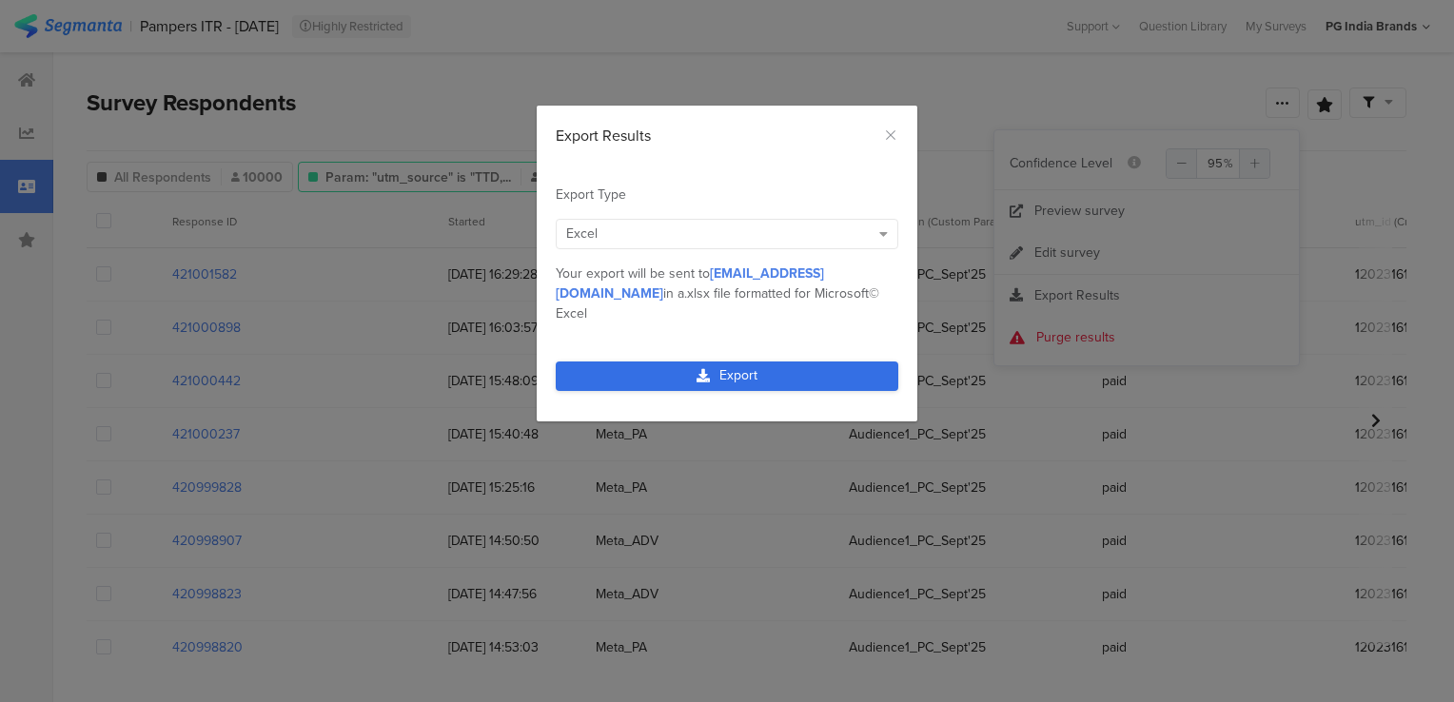
click at [798, 362] on link "Export" at bounding box center [727, 377] width 343 height 30
